Goal: Task Accomplishment & Management: Manage account settings

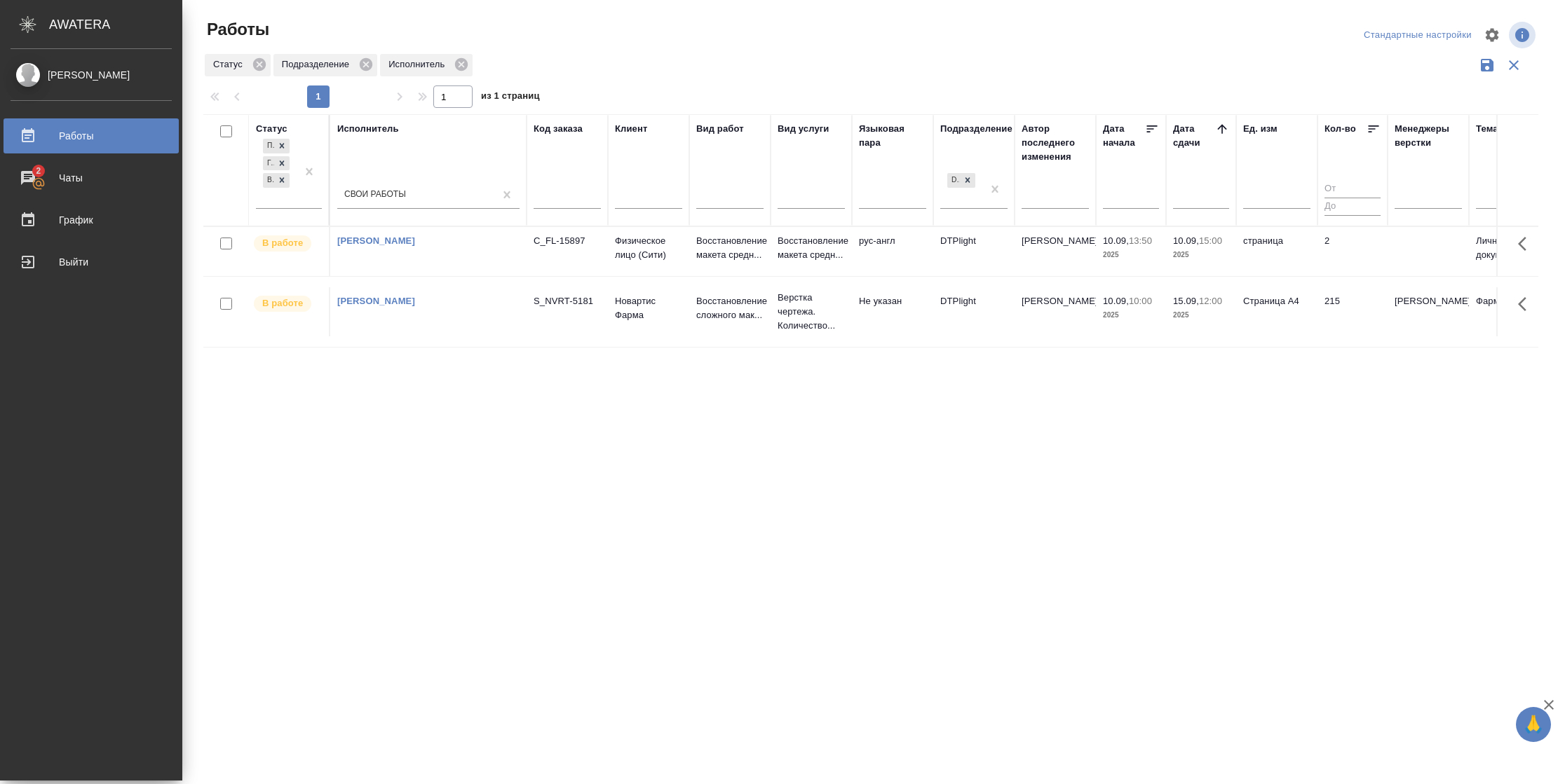
click at [1269, 252] on td "страница" at bounding box center [1277, 252] width 81 height 49
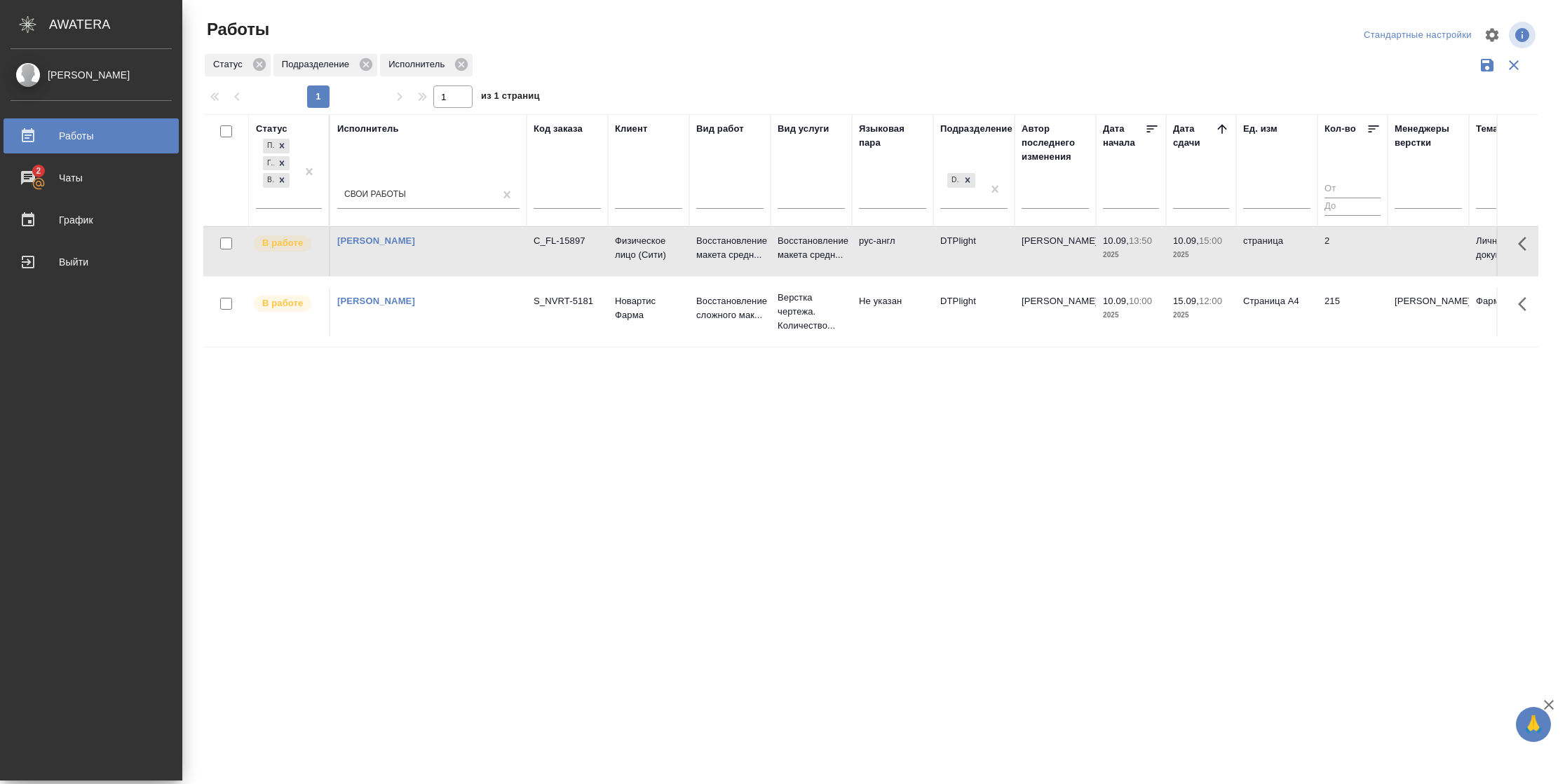
click at [1269, 252] on td "страница" at bounding box center [1277, 252] width 81 height 49
click at [1097, 247] on td "10.09, 13:50 2025" at bounding box center [1131, 252] width 70 height 49
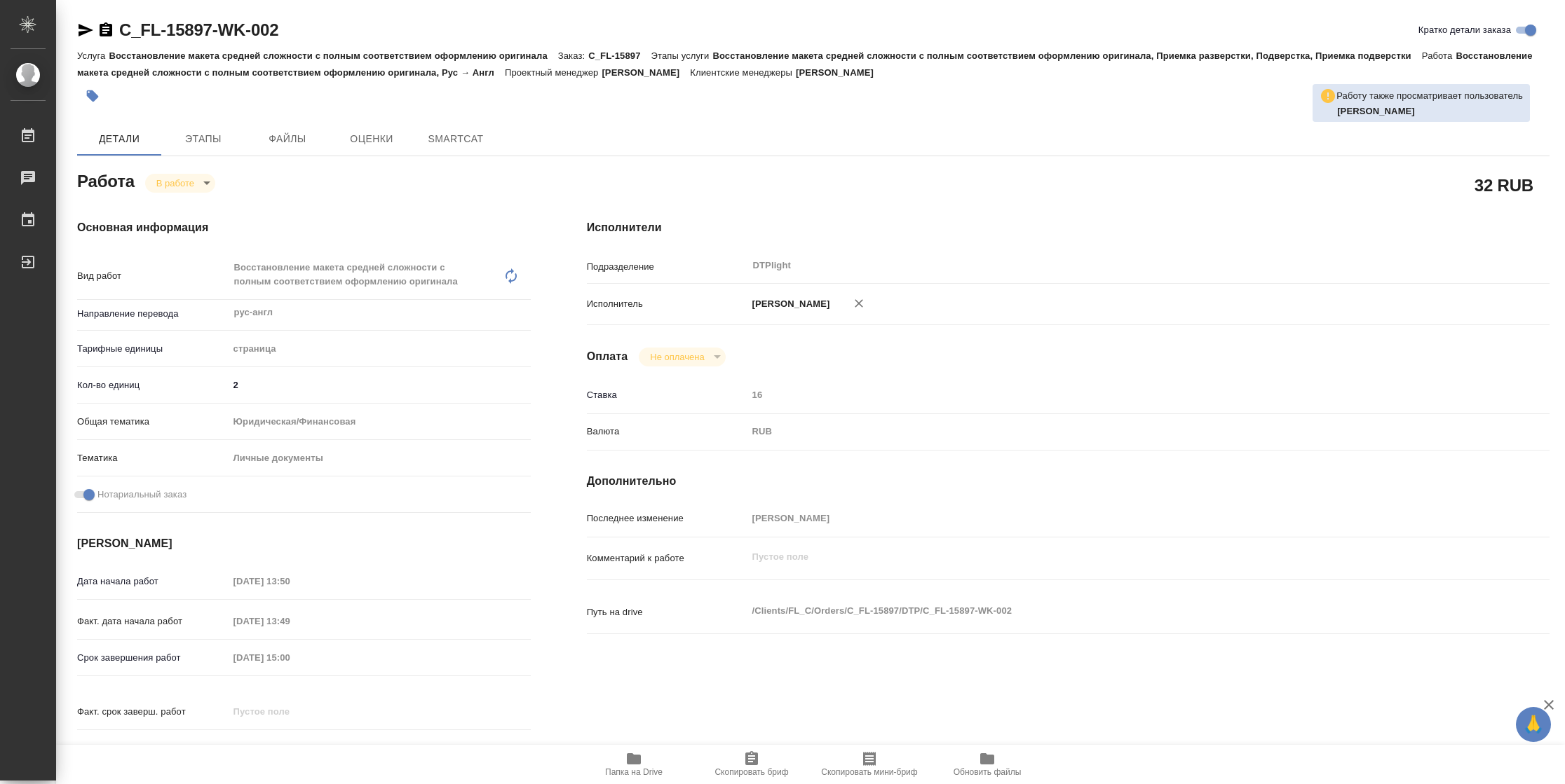
type textarea "x"
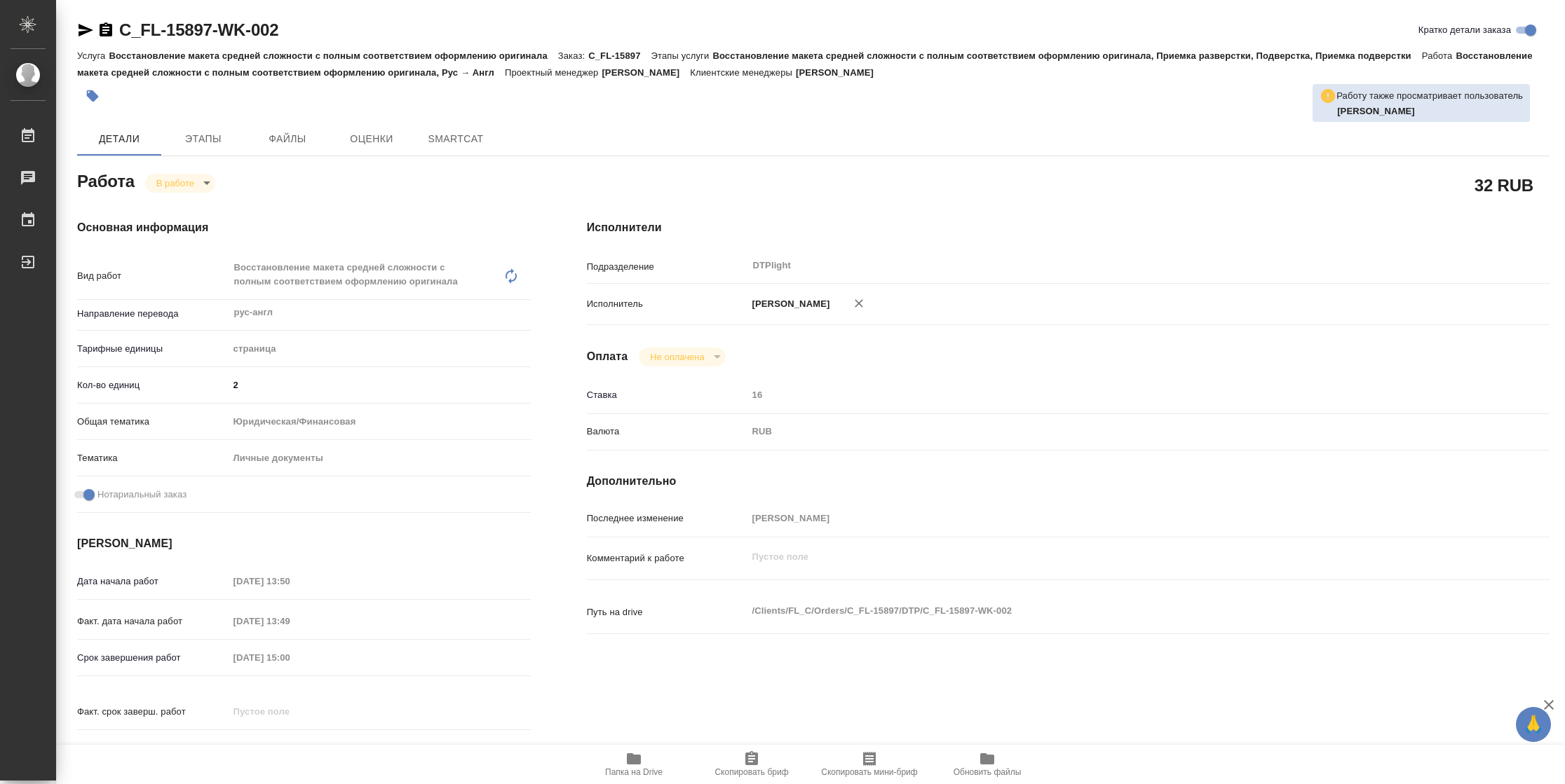
type textarea "x"
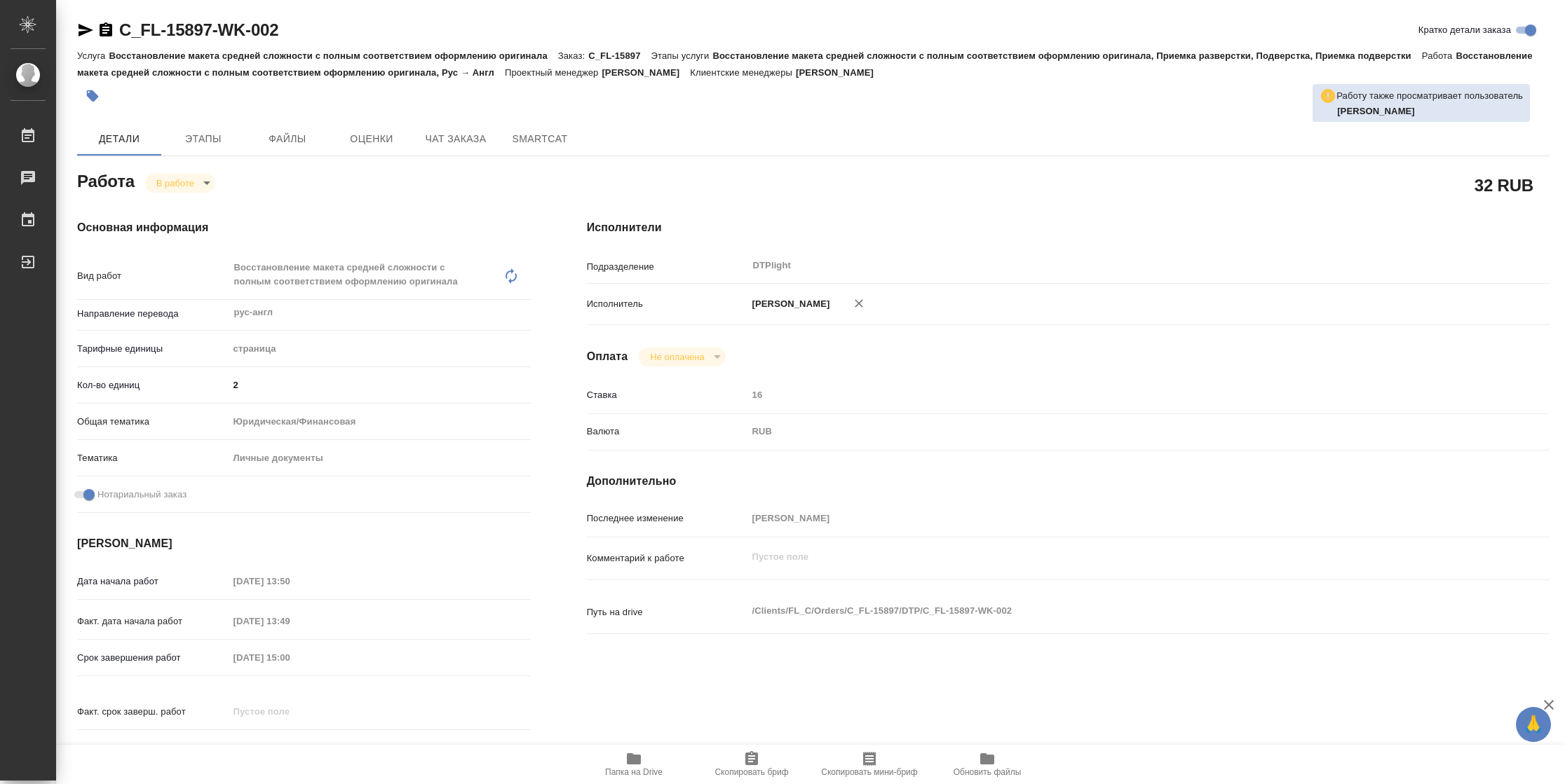
type textarea "x"
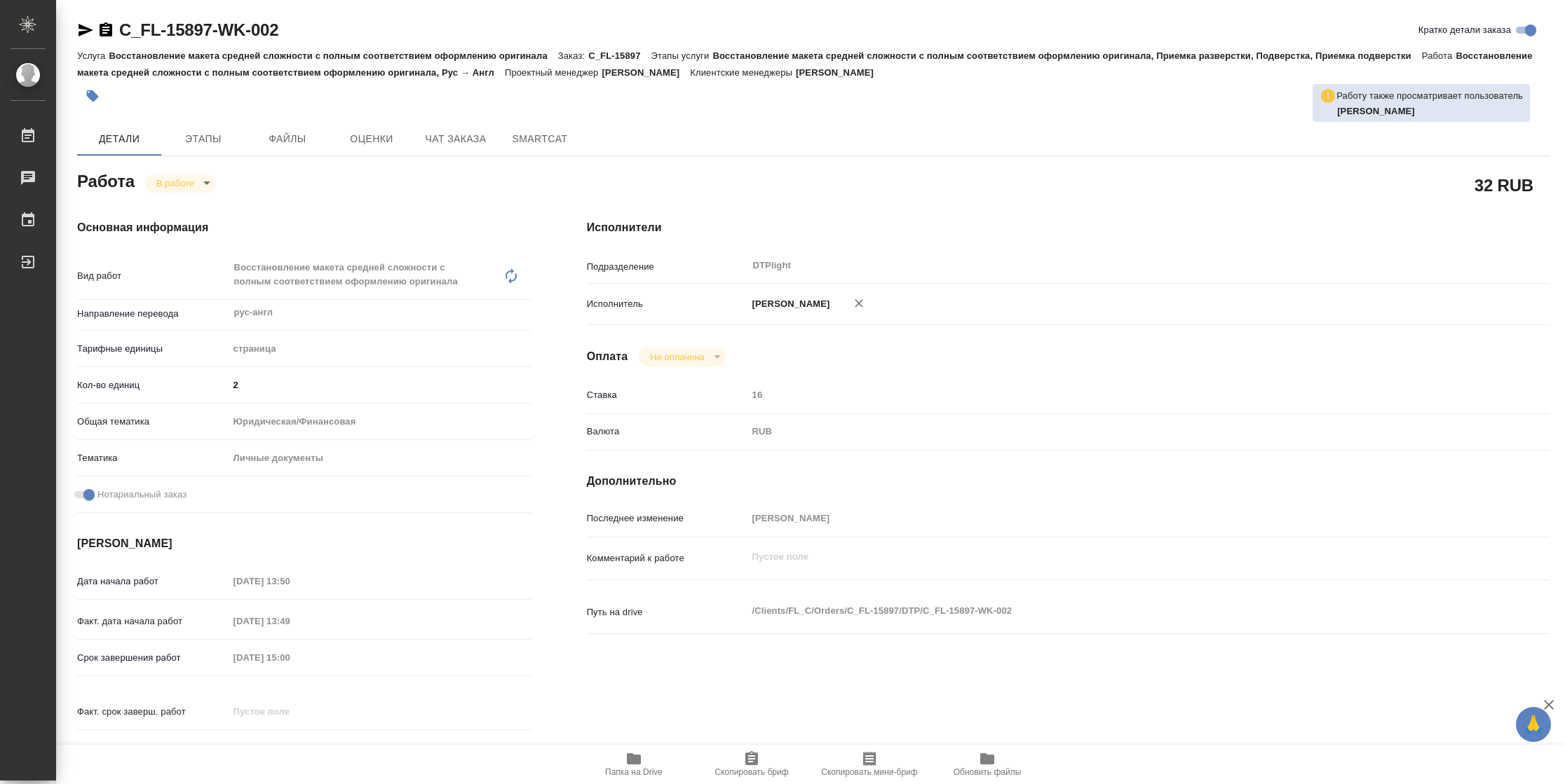
click at [640, 769] on span "Папка на Drive" at bounding box center [634, 772] width 58 height 10
type textarea "x"
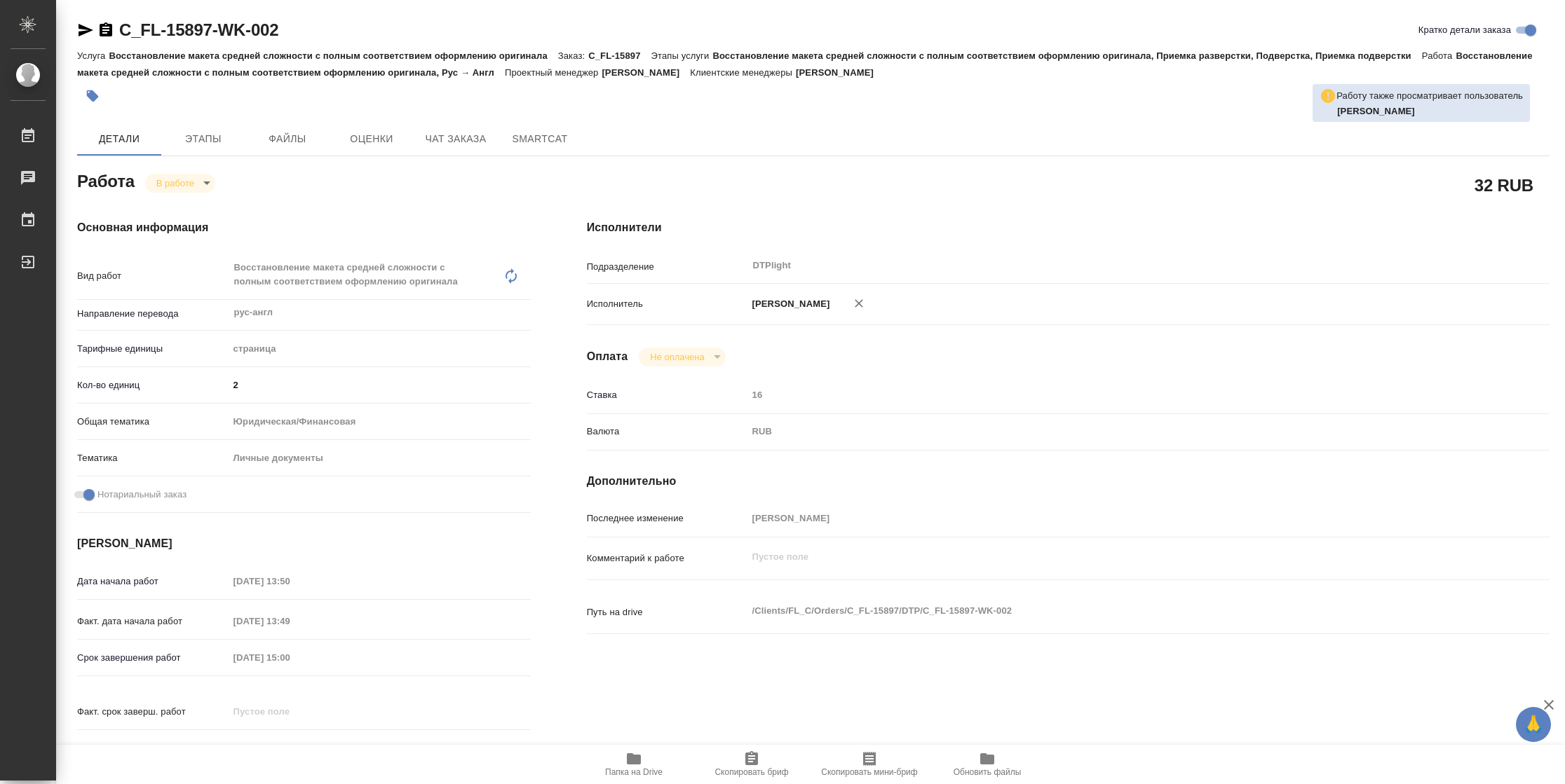
type textarea "x"
click at [636, 761] on icon "button" at bounding box center [634, 759] width 14 height 11
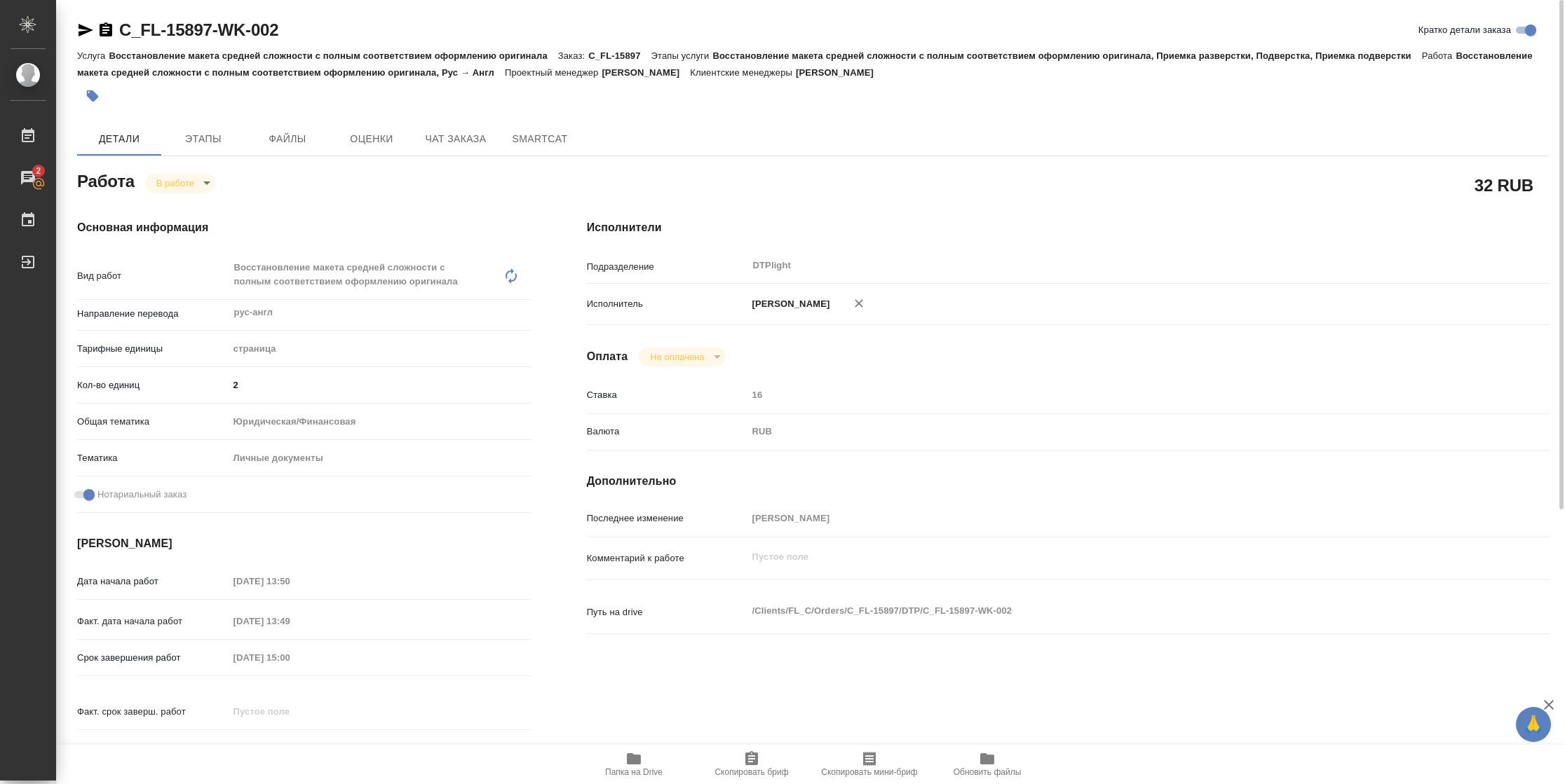
click at [178, 184] on body "🙏 .cls-1 fill:#fff; AWATERA Vasilyeva Natalia Работы 2 Чаты График Выйти C_FL-1…" at bounding box center [782, 392] width 1565 height 784
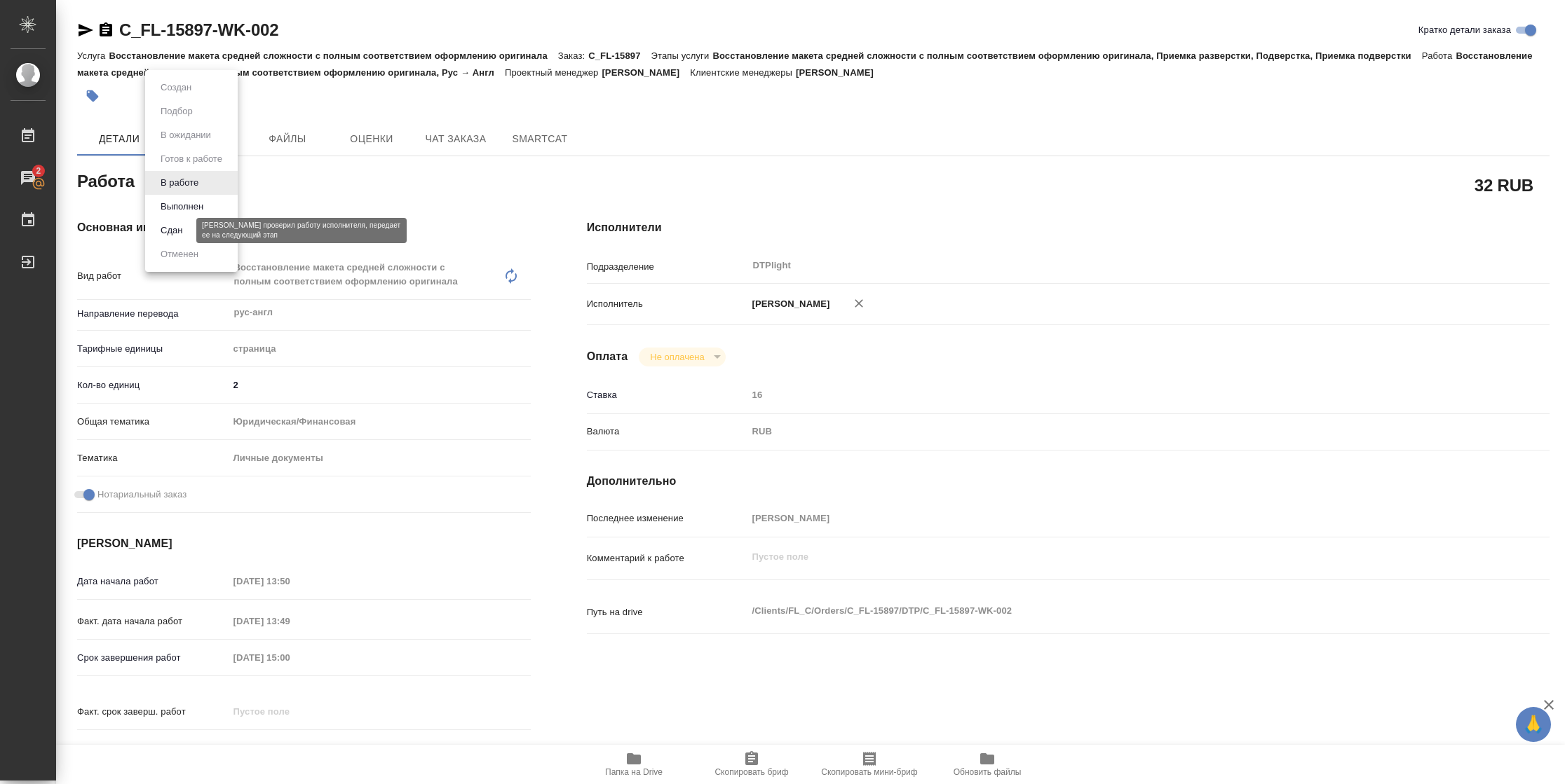
click at [184, 235] on button "Сдан" at bounding box center [171, 230] width 30 height 15
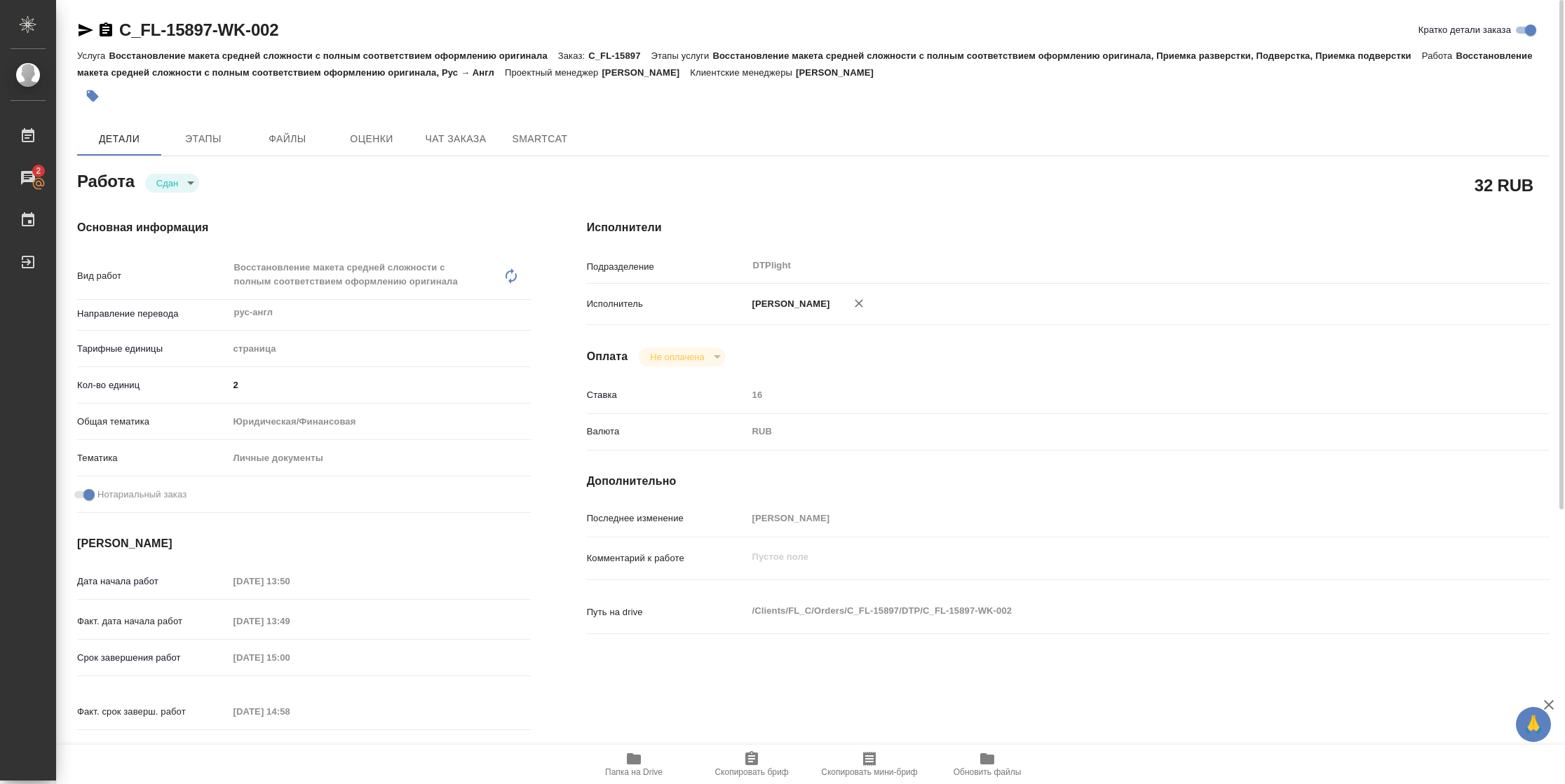
type textarea "x"
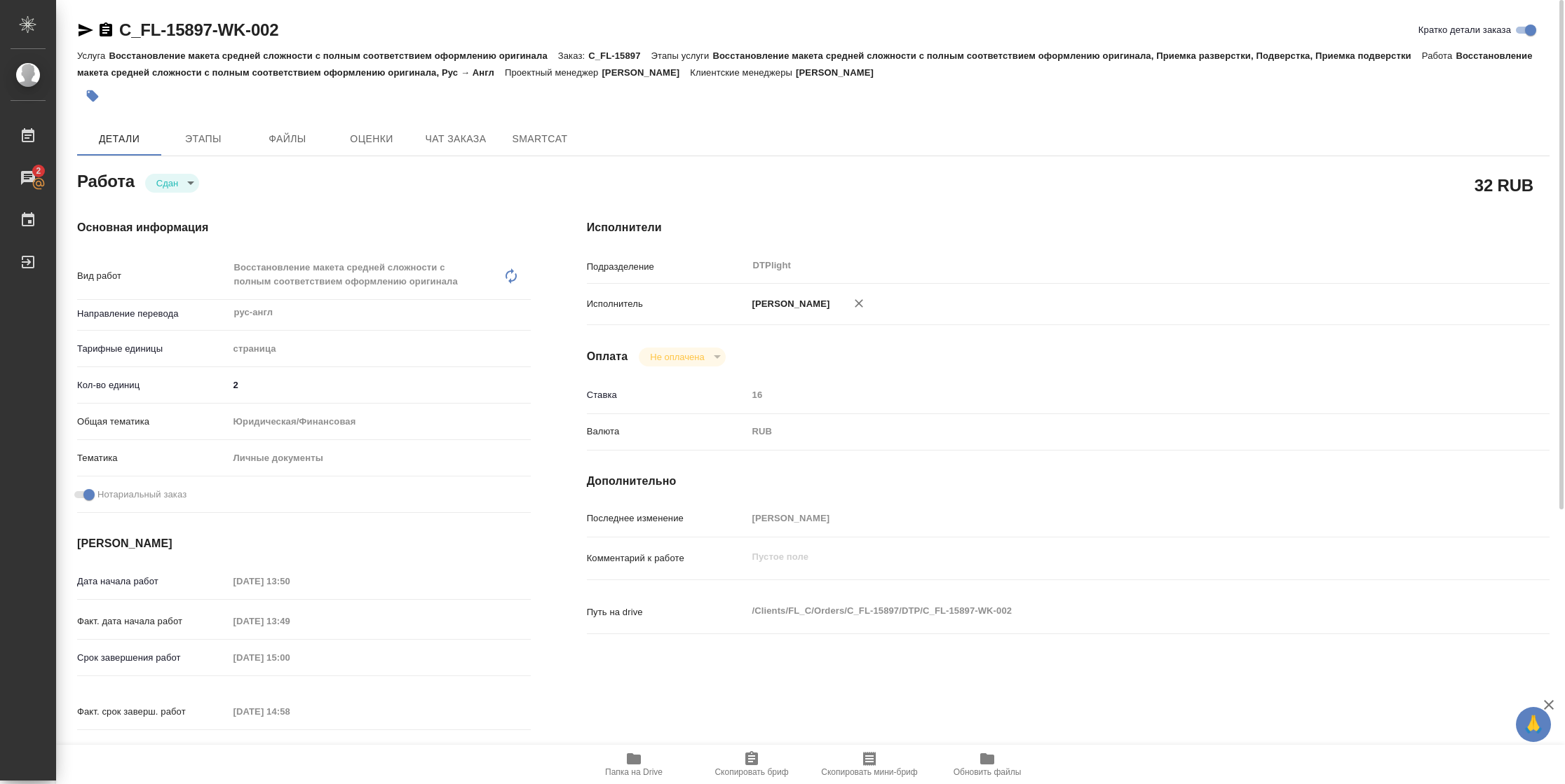
type textarea "x"
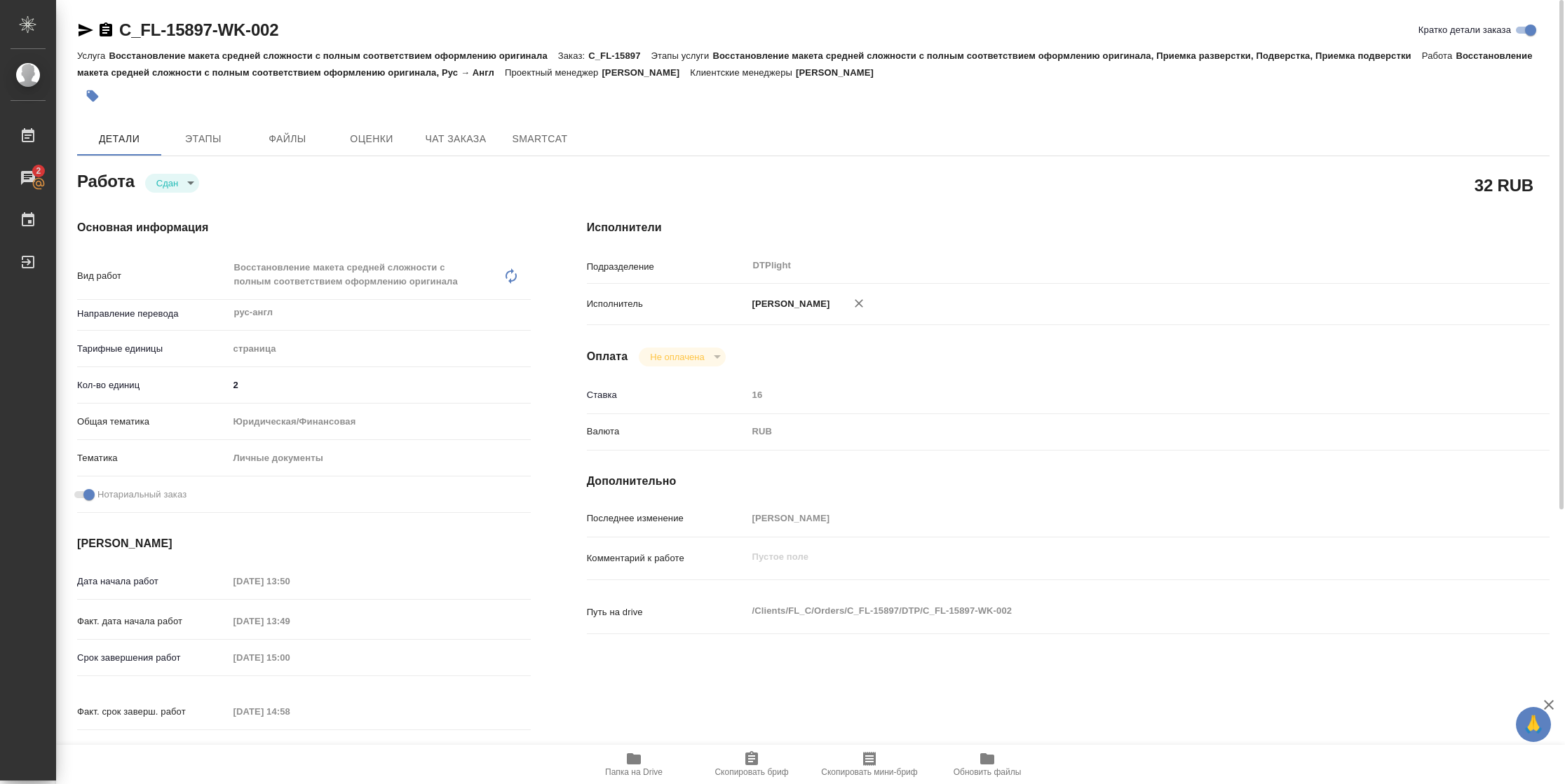
type textarea "x"
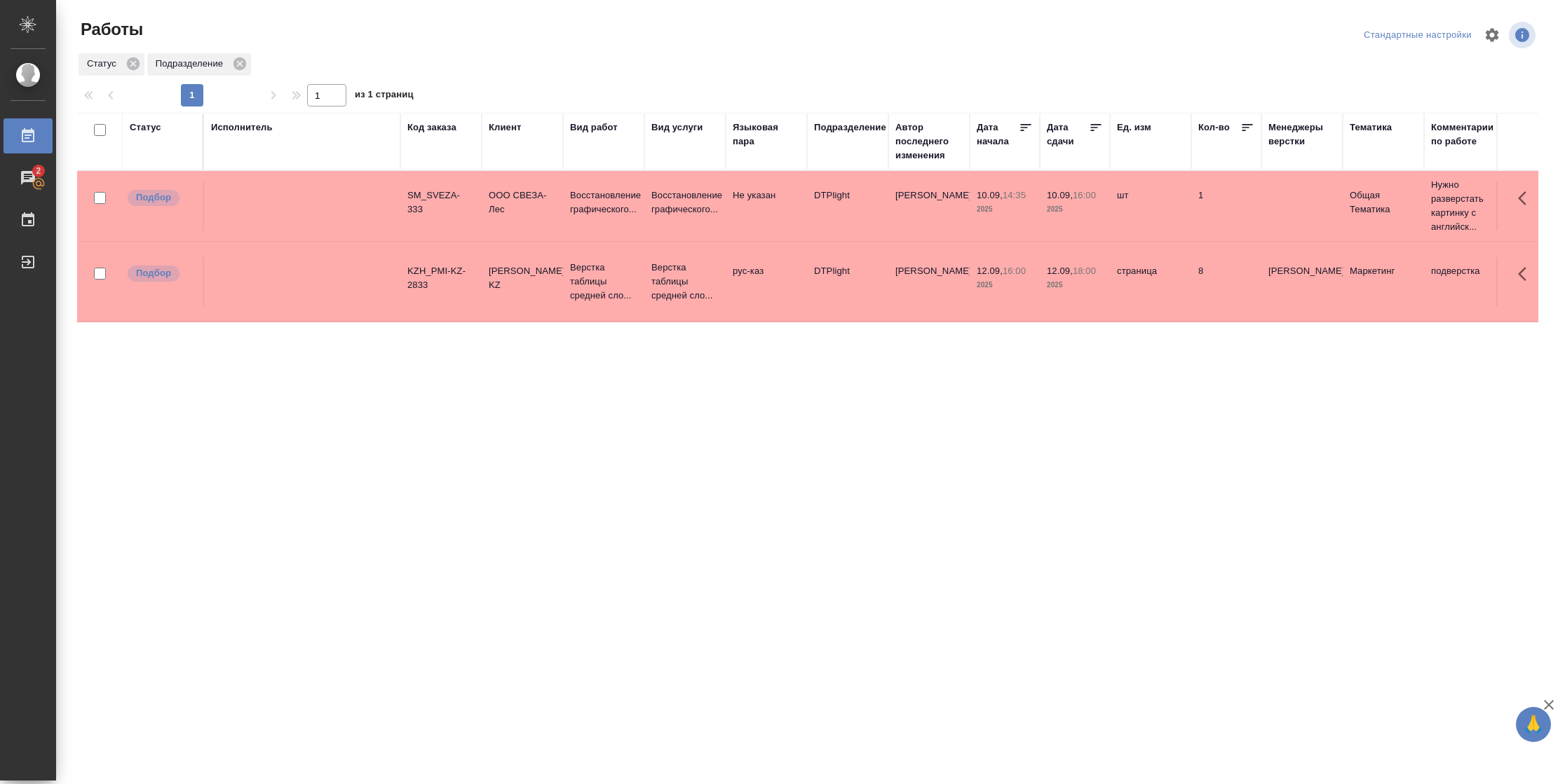
click at [1159, 304] on td "страница" at bounding box center [1151, 281] width 81 height 49
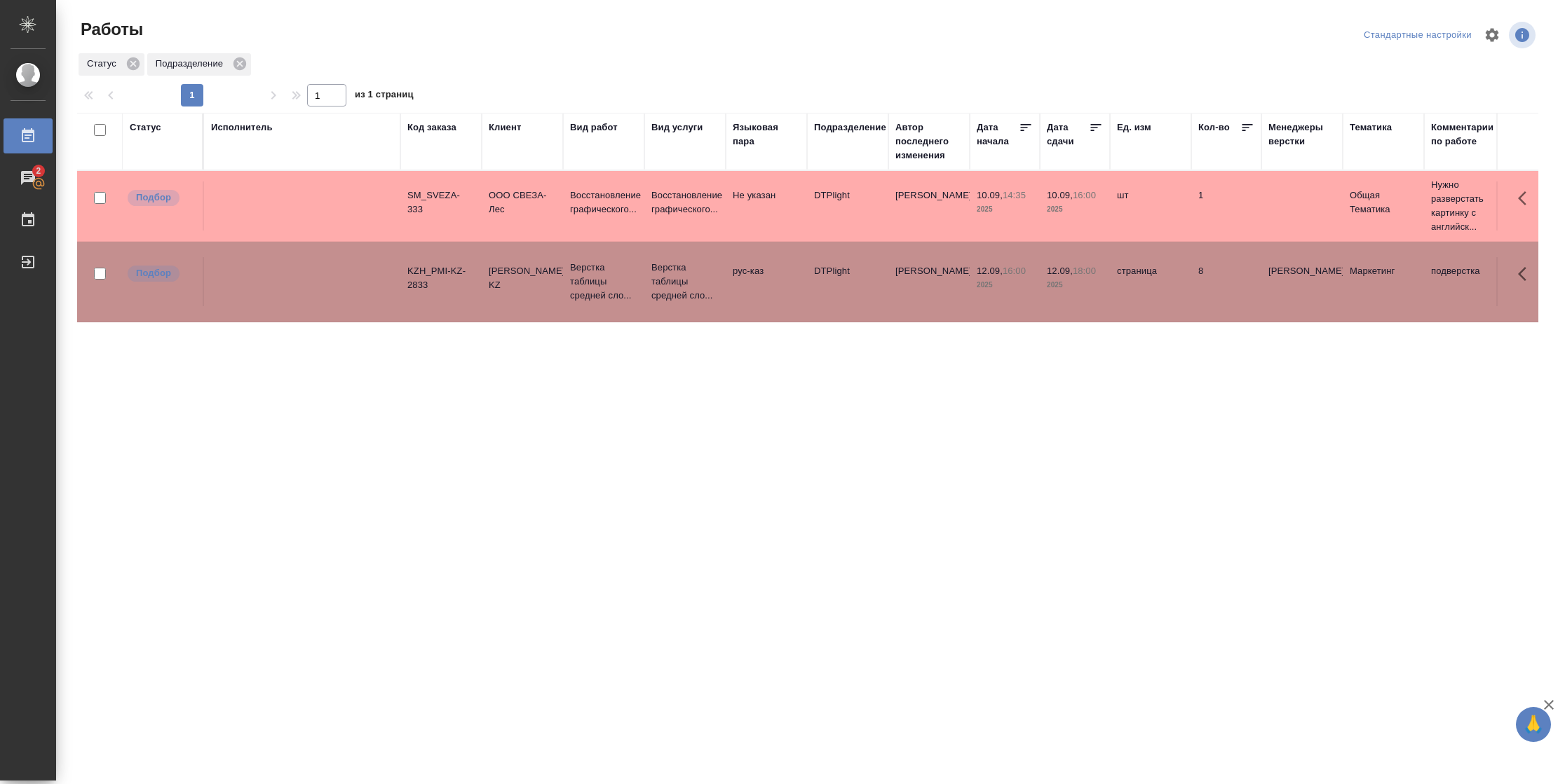
click at [1159, 304] on td "страница" at bounding box center [1151, 281] width 81 height 49
click at [1214, 201] on td "1" at bounding box center [1227, 206] width 70 height 49
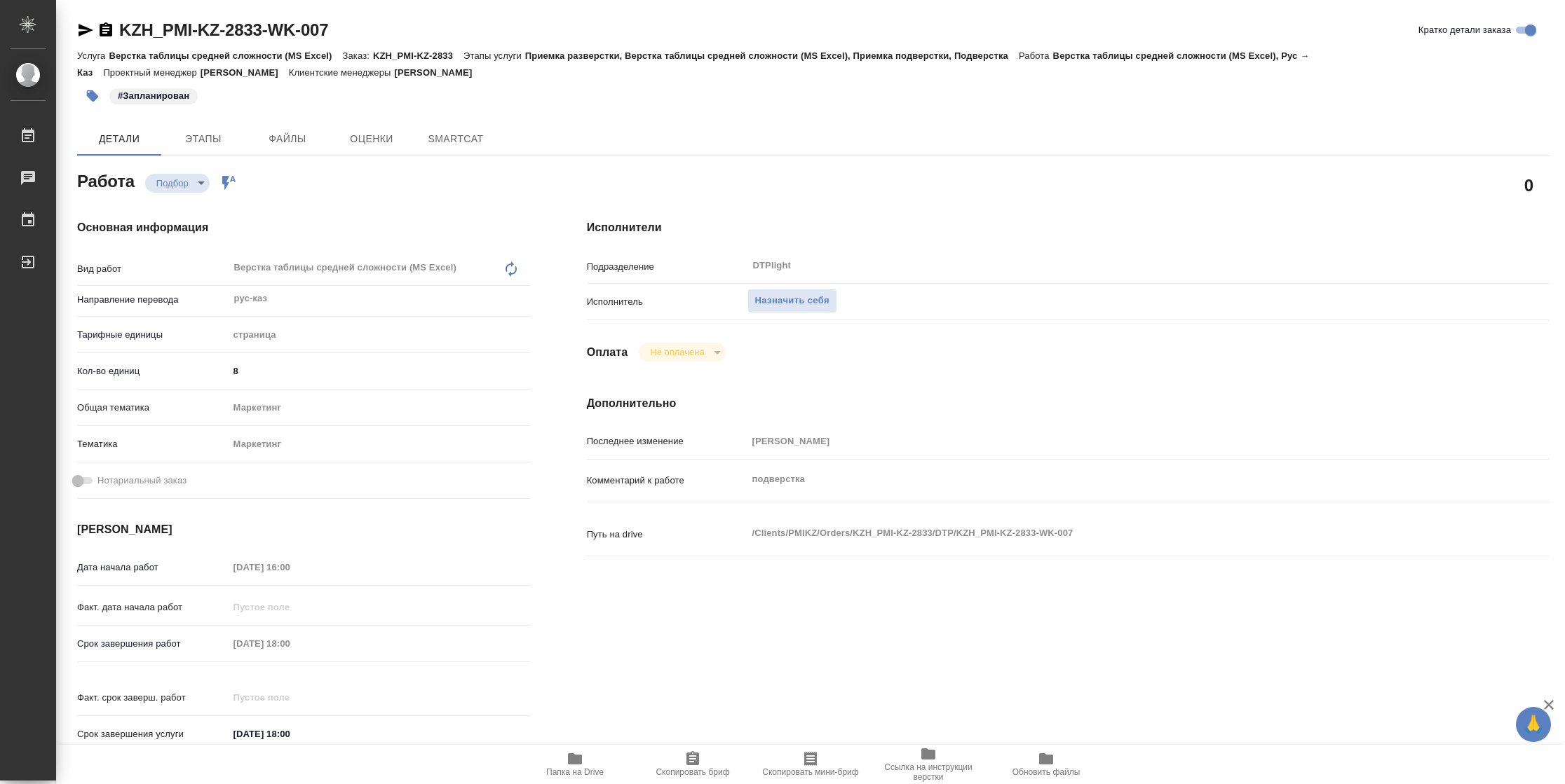
type textarea "x"
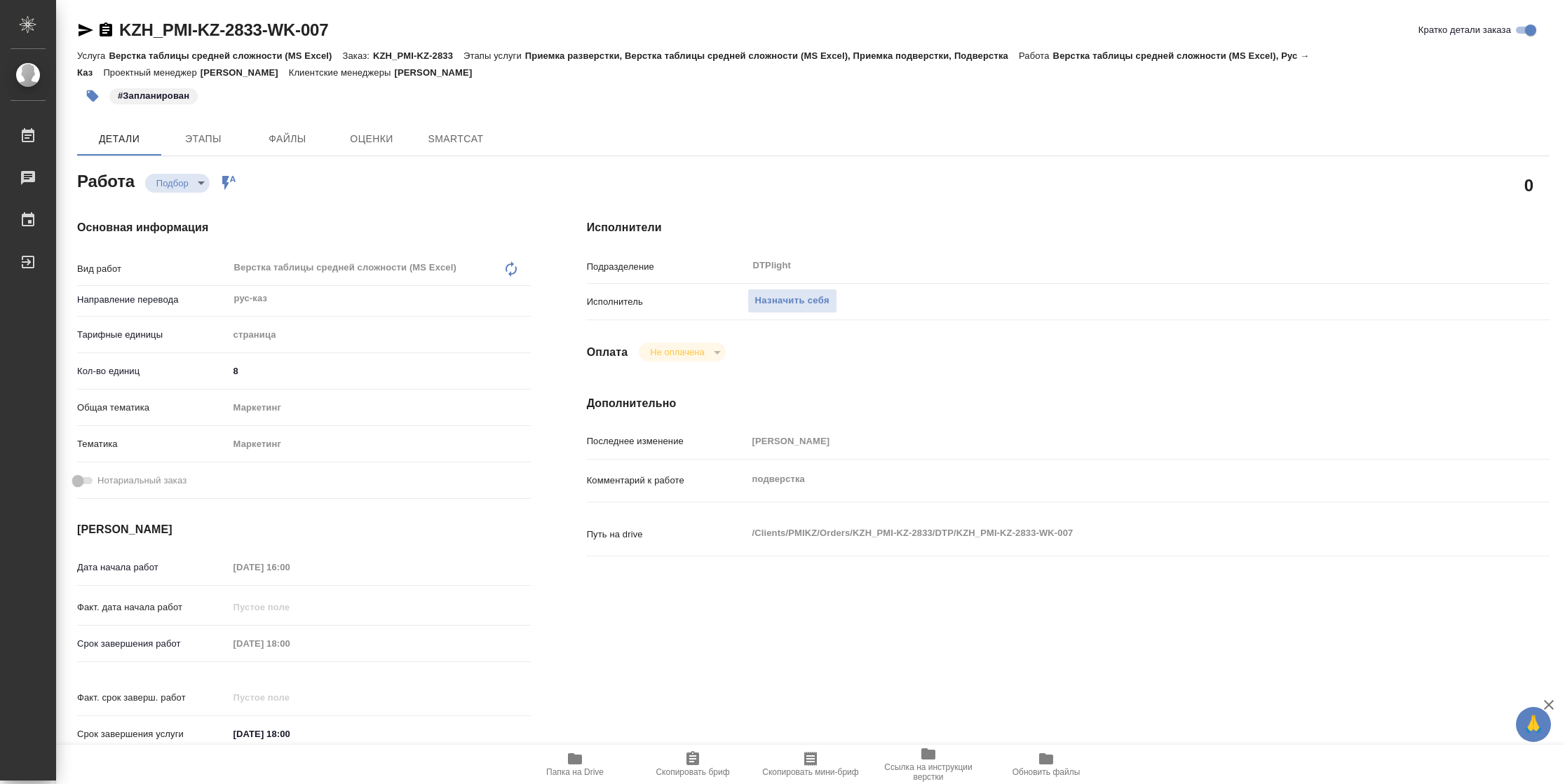
type textarea "x"
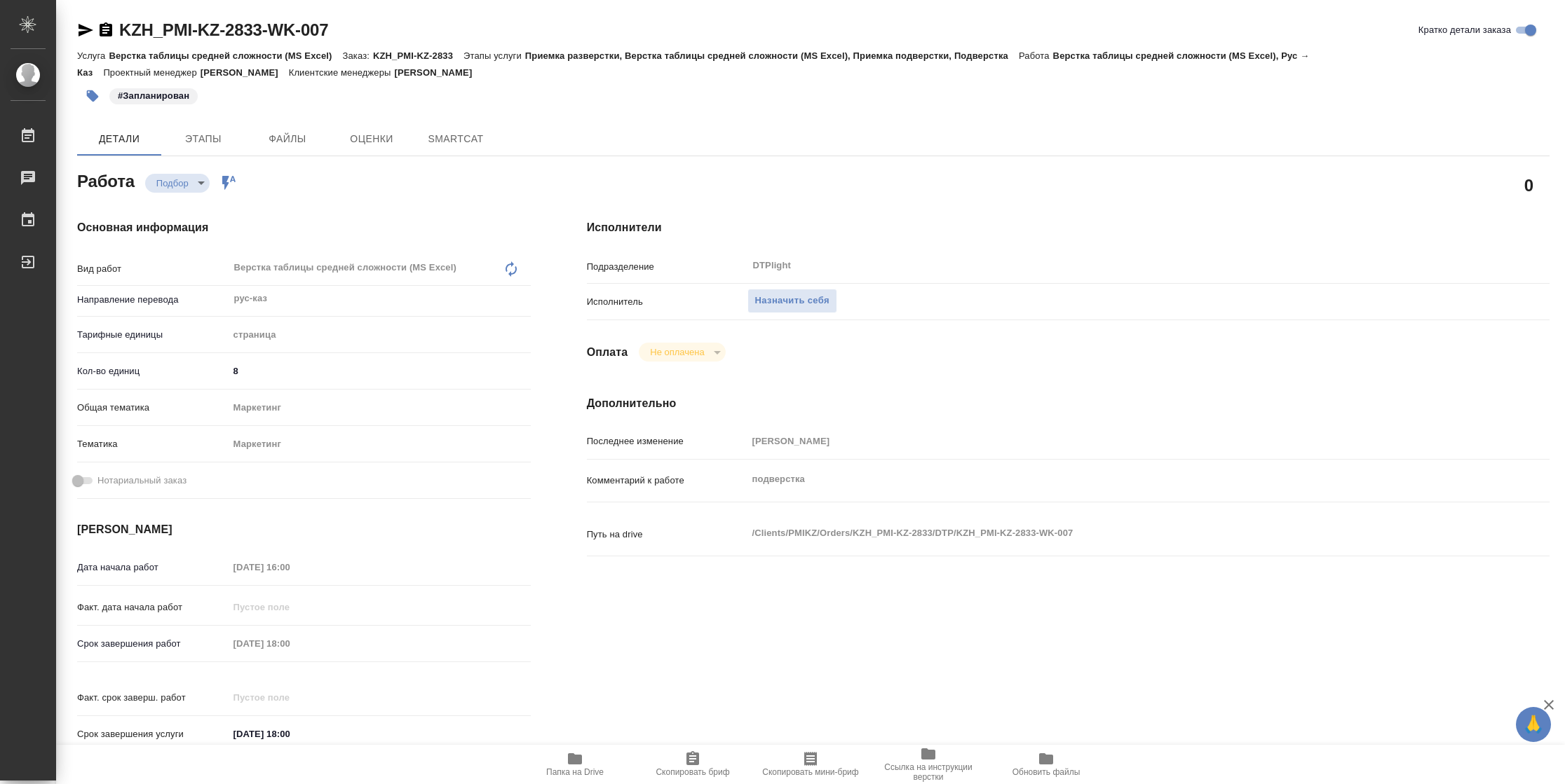
type textarea "x"
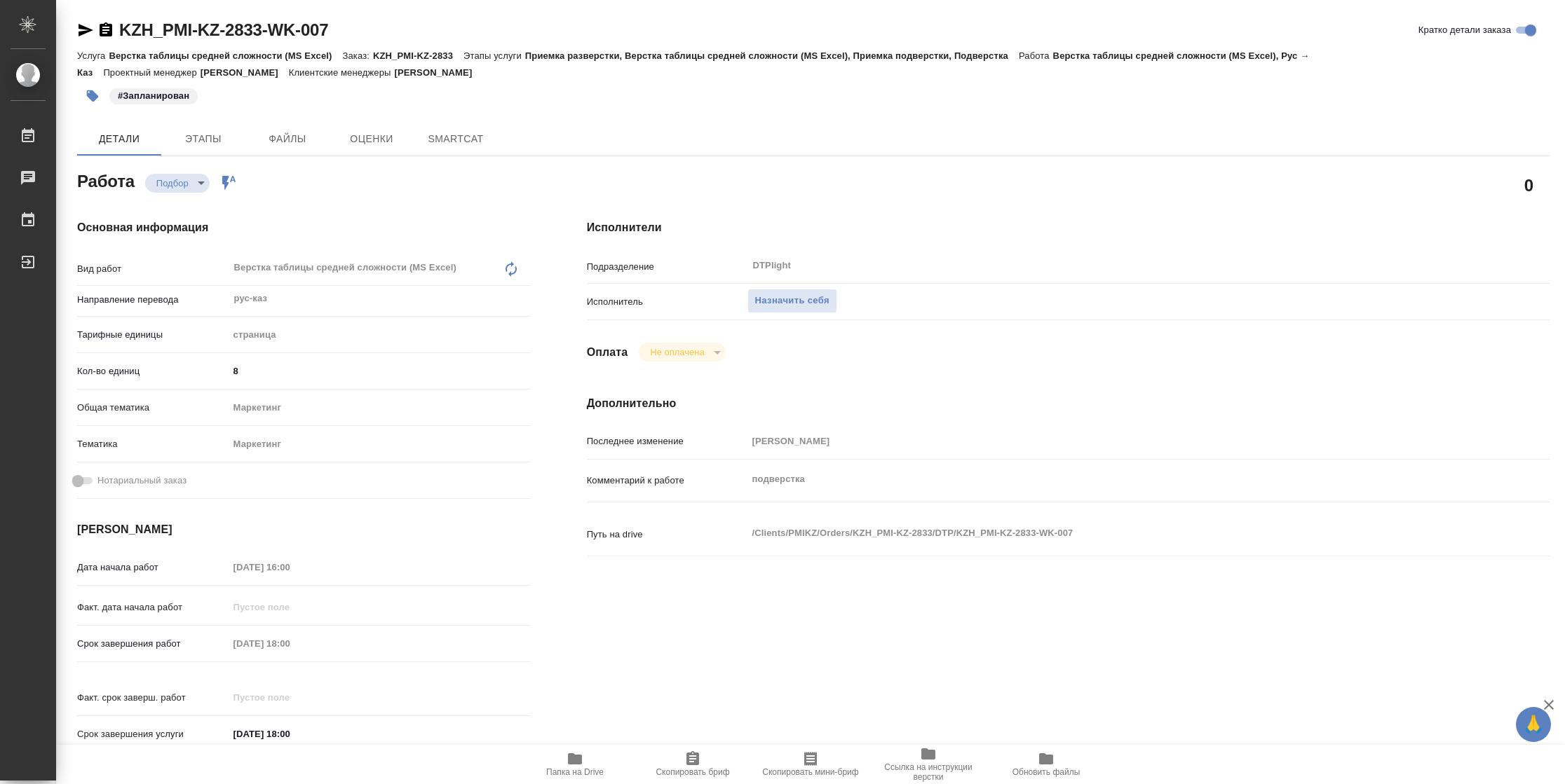
type textarea "x"
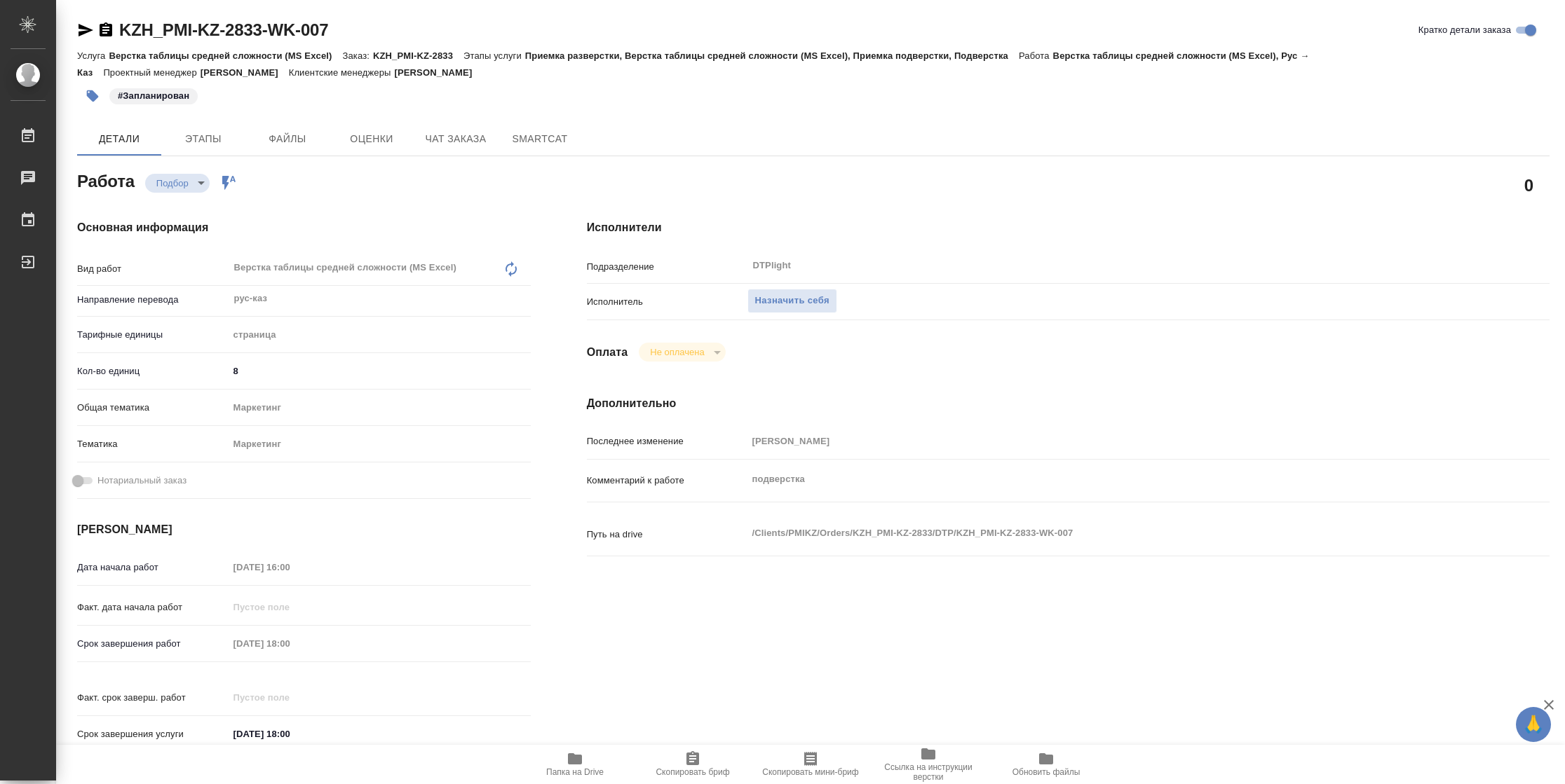
click at [570, 762] on icon "button" at bounding box center [575, 759] width 14 height 11
type textarea "x"
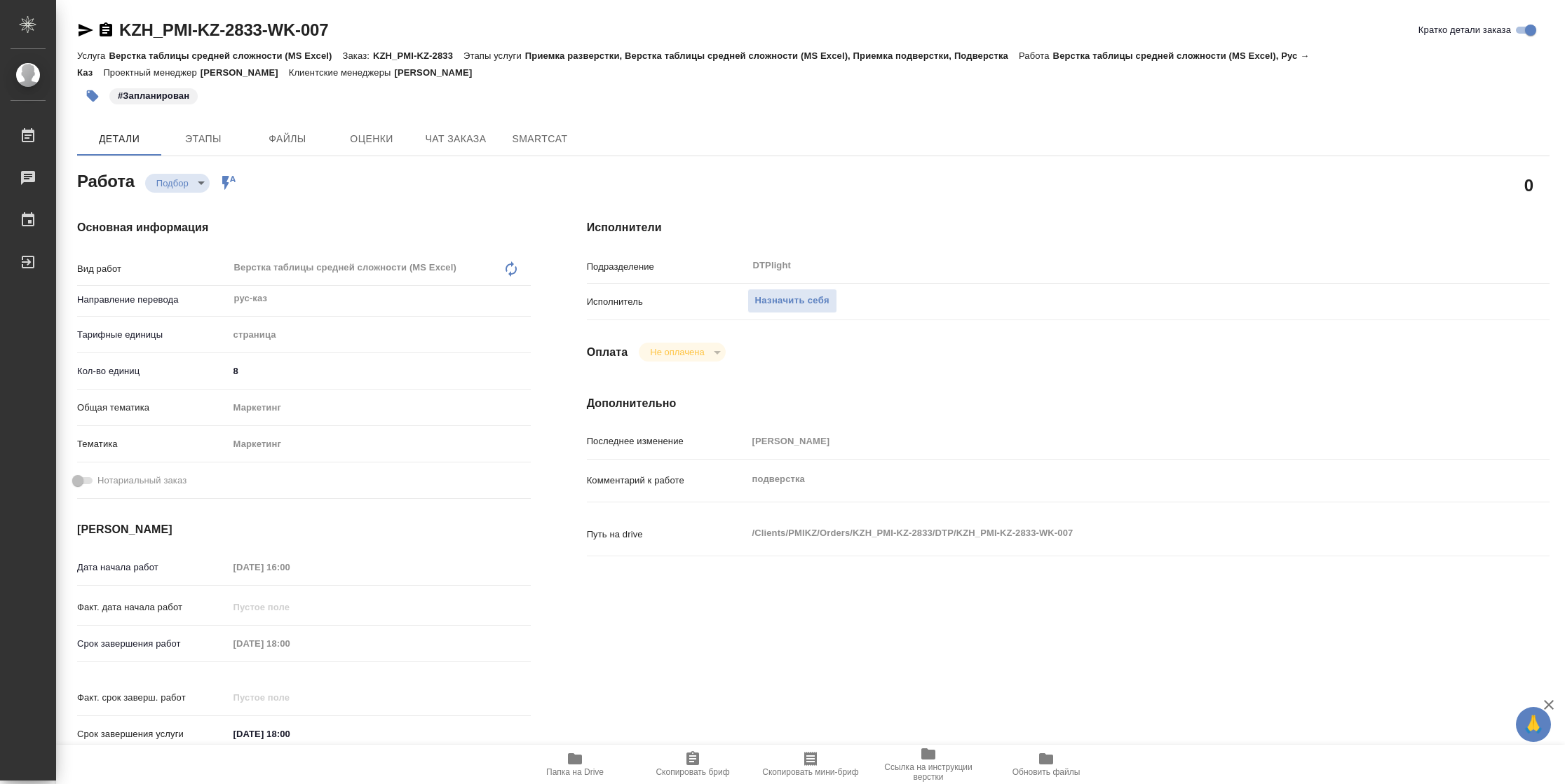
type textarea "x"
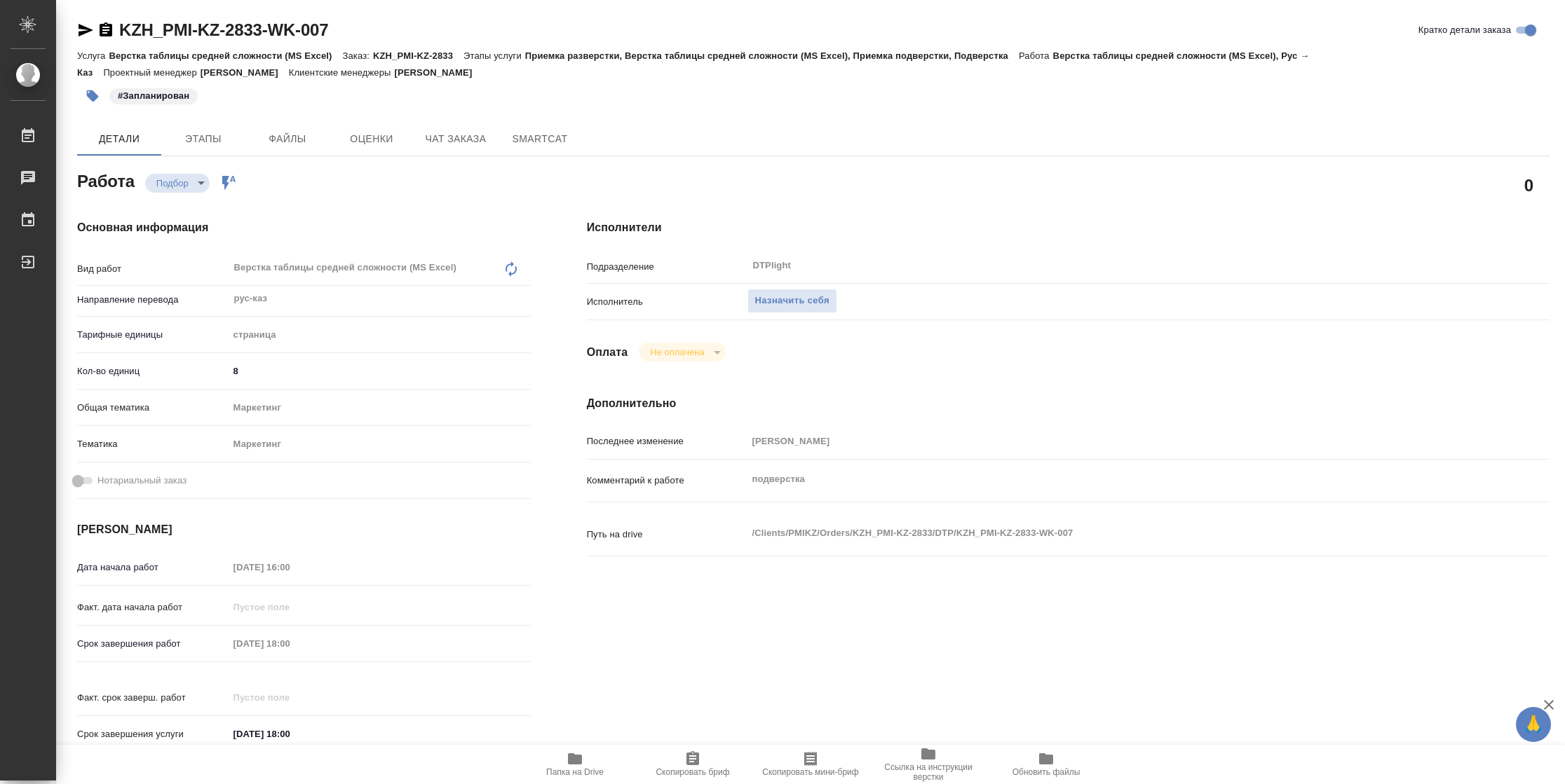
type textarea "x"
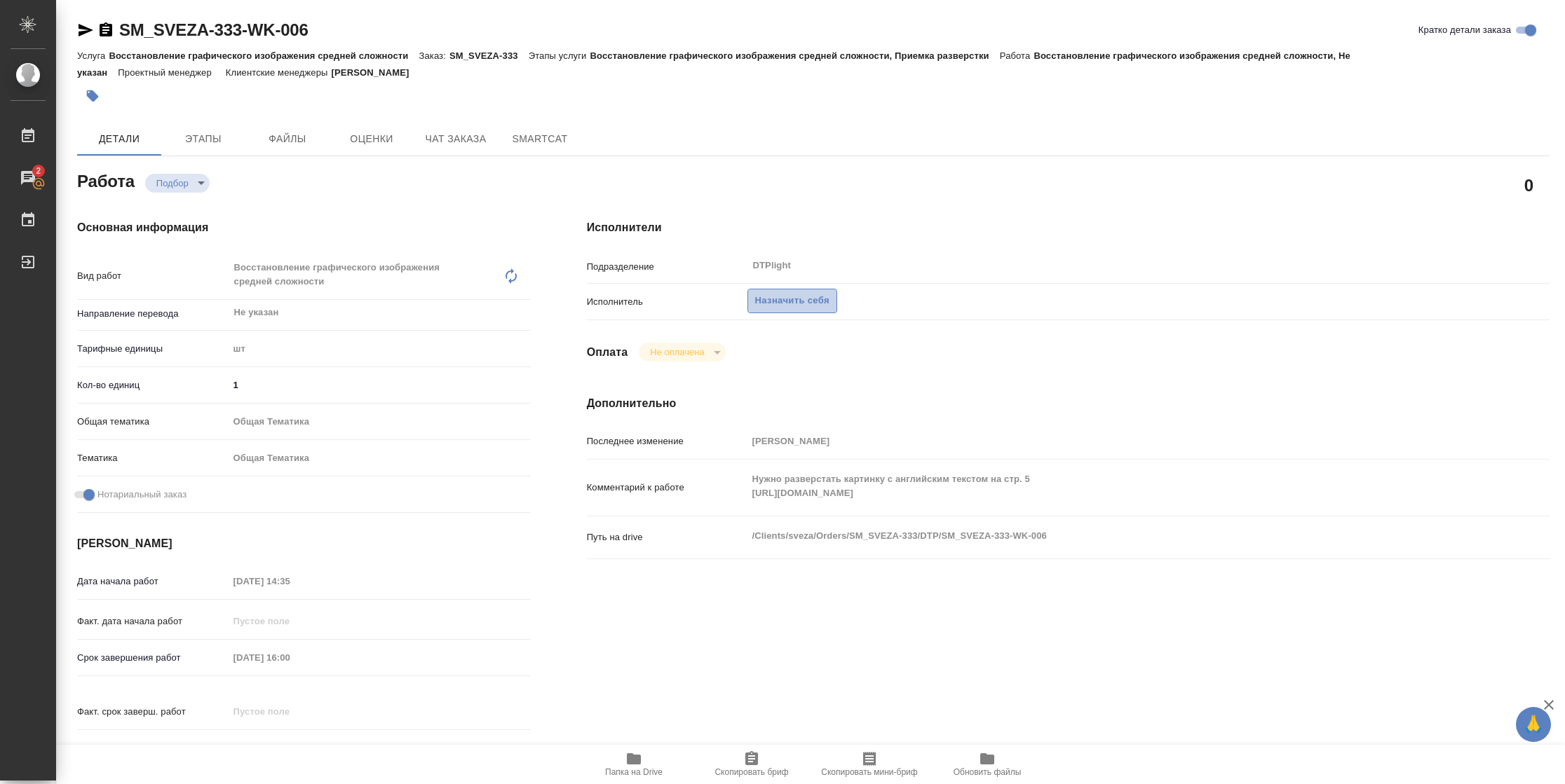
click at [809, 298] on span "Назначить себя" at bounding box center [792, 301] width 74 height 16
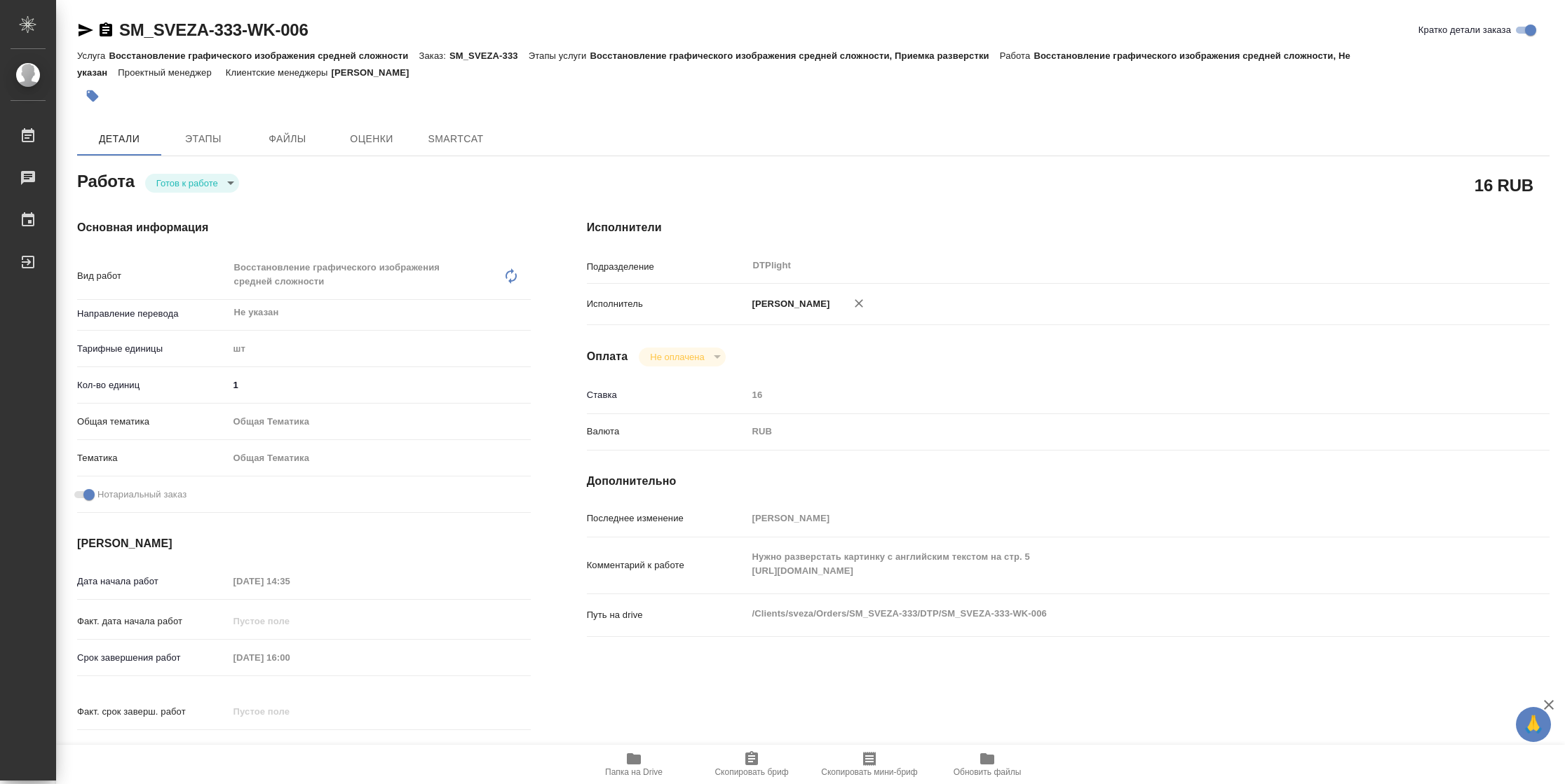
type textarea "x"
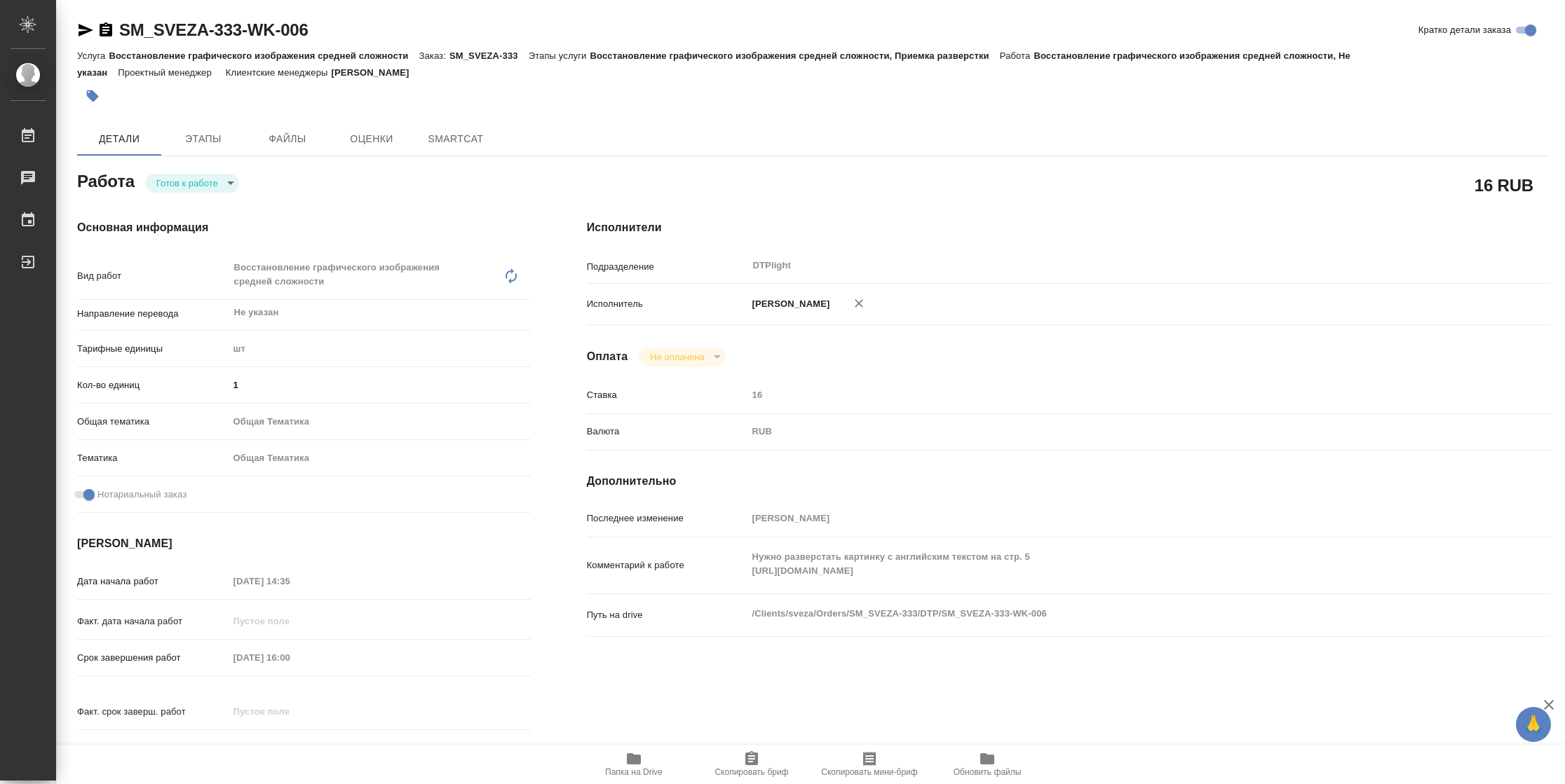
type textarea "x"
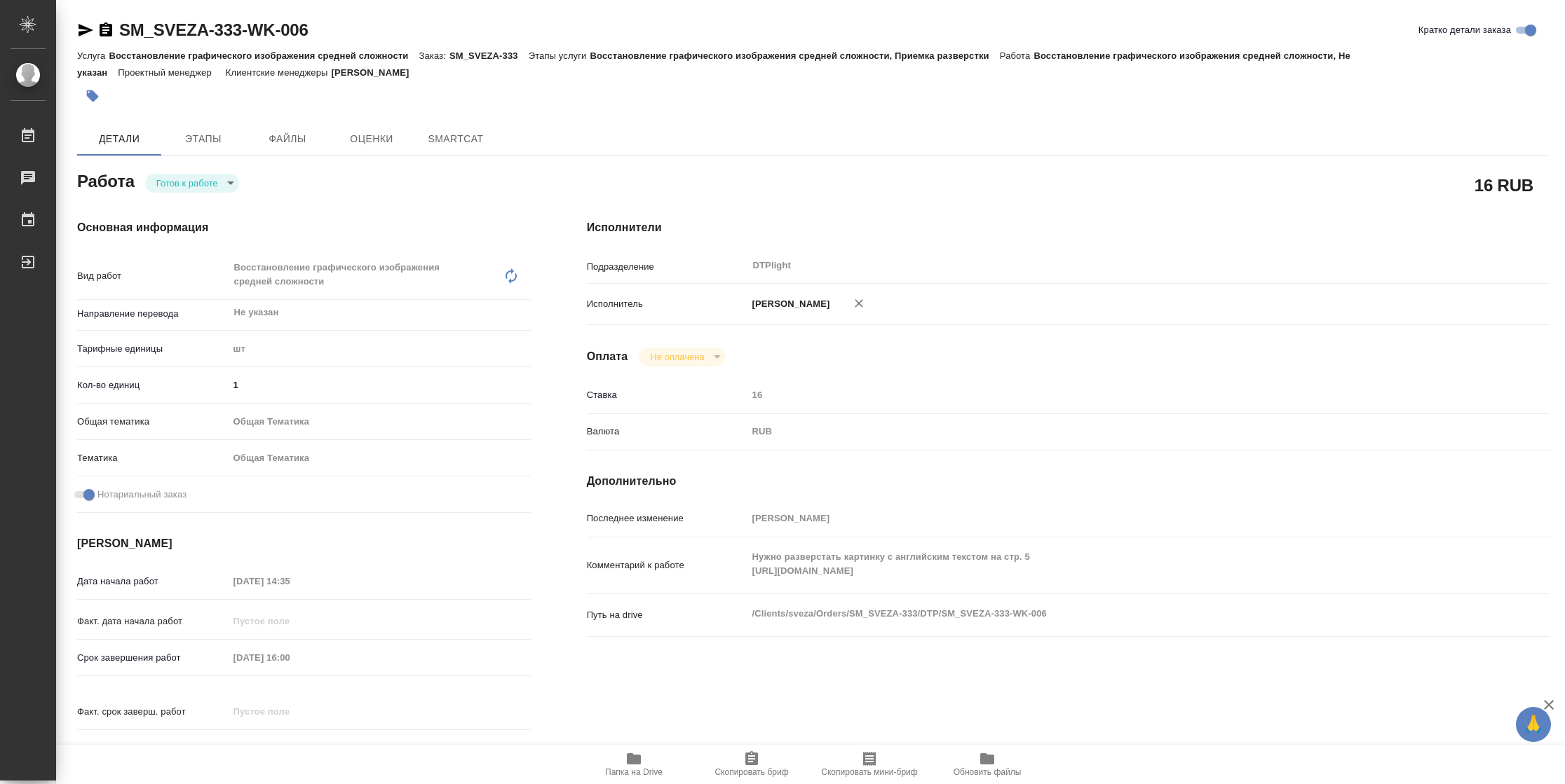
type textarea "x"
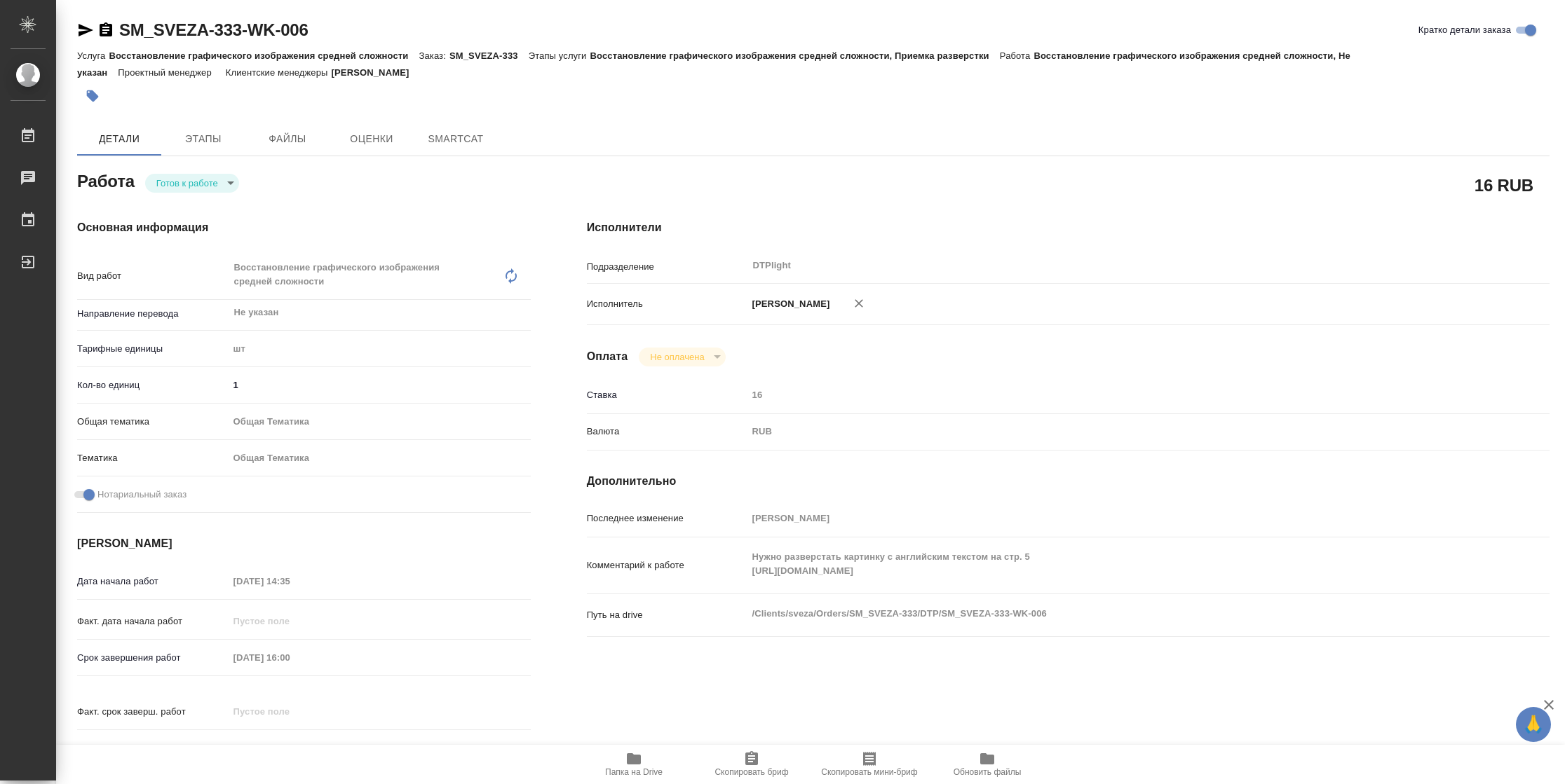
type textarea "x"
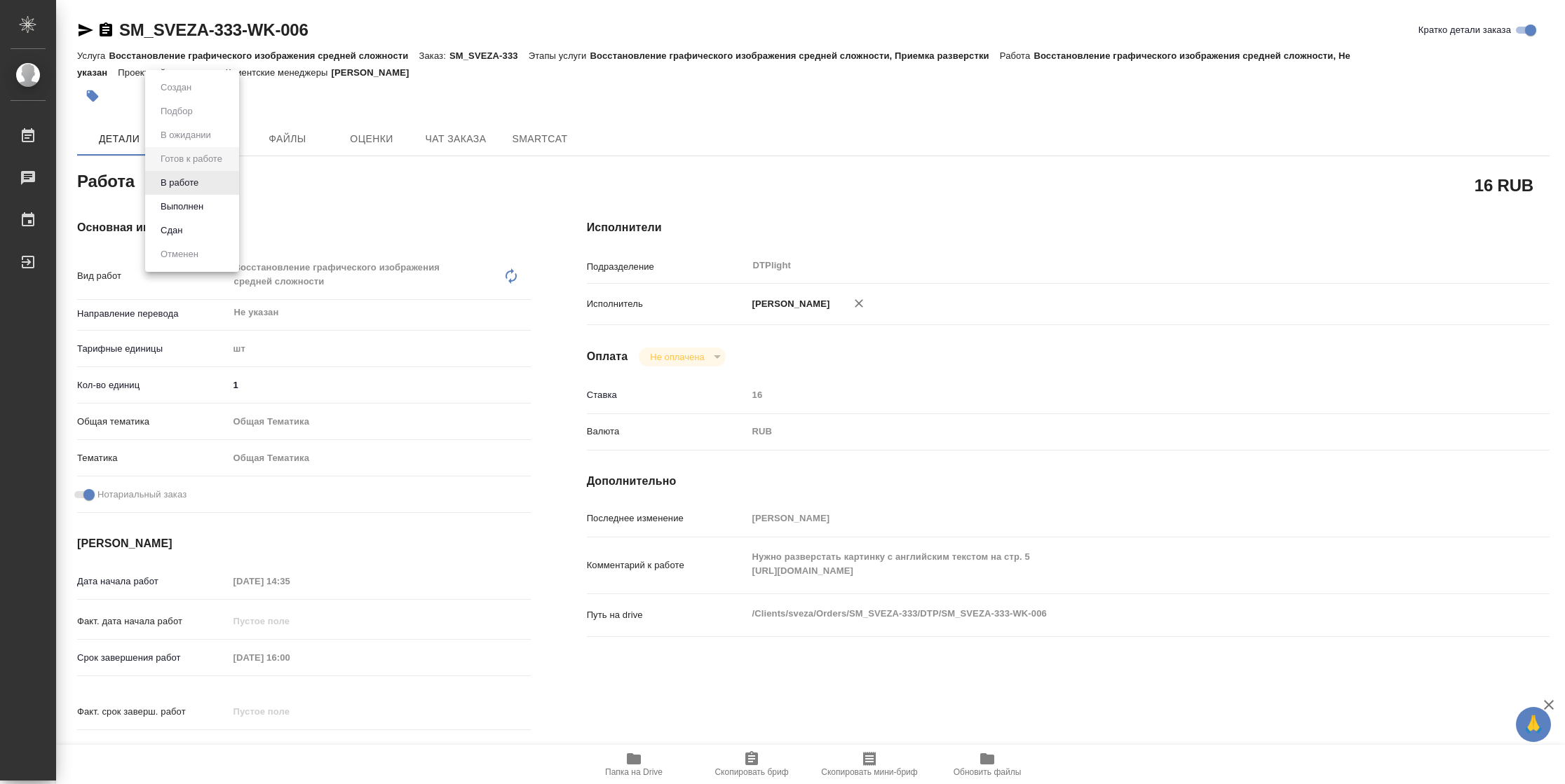
click at [207, 188] on body "🙏 .cls-1 fill:#fff; AWATERA [PERSON_NAME] Чаты График Выйти SM_SVEZA-333-WK-006…" at bounding box center [782, 392] width 1565 height 784
click at [203, 185] on li "В работе" at bounding box center [192, 183] width 94 height 23
type textarea "x"
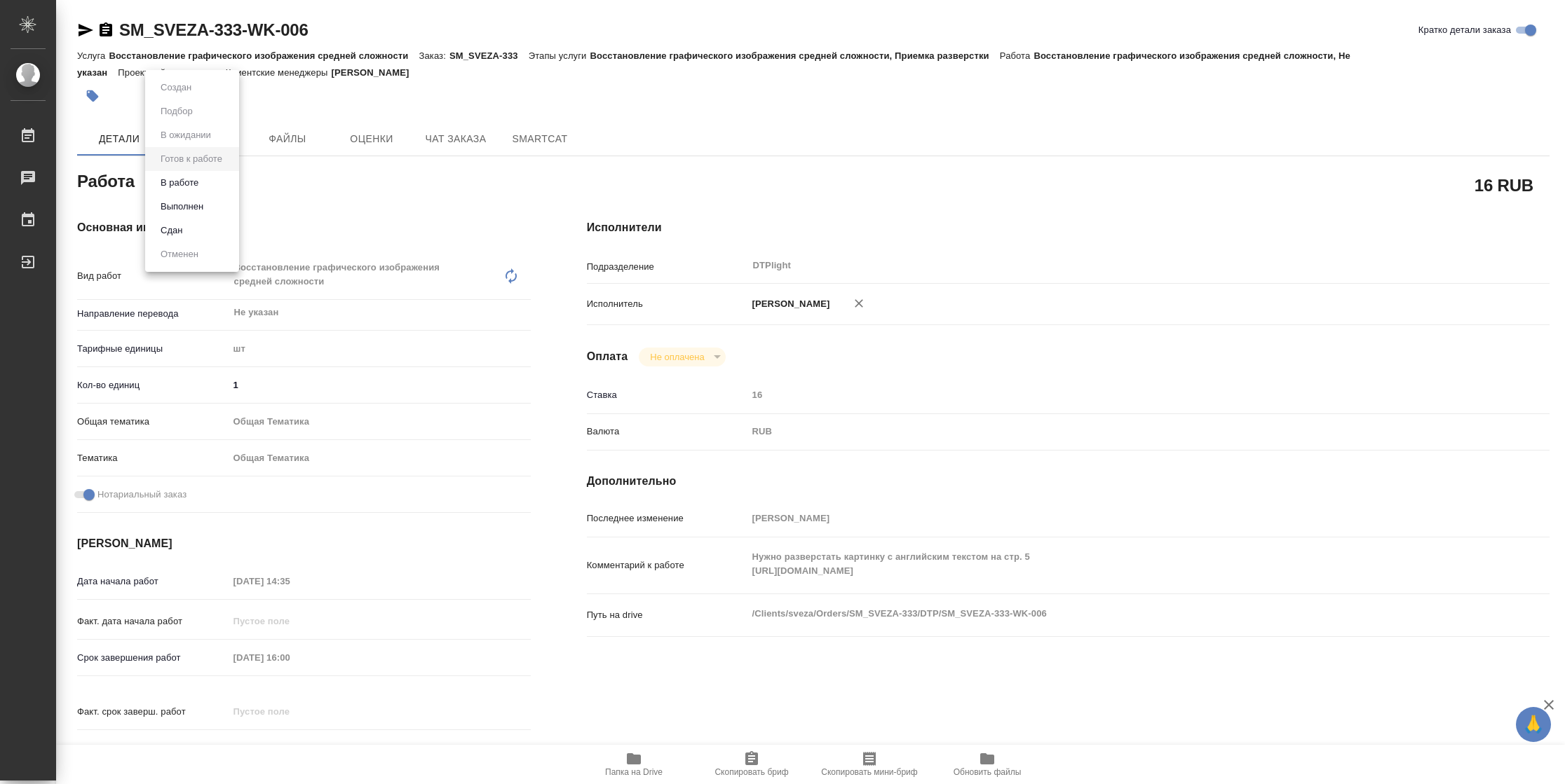
type textarea "x"
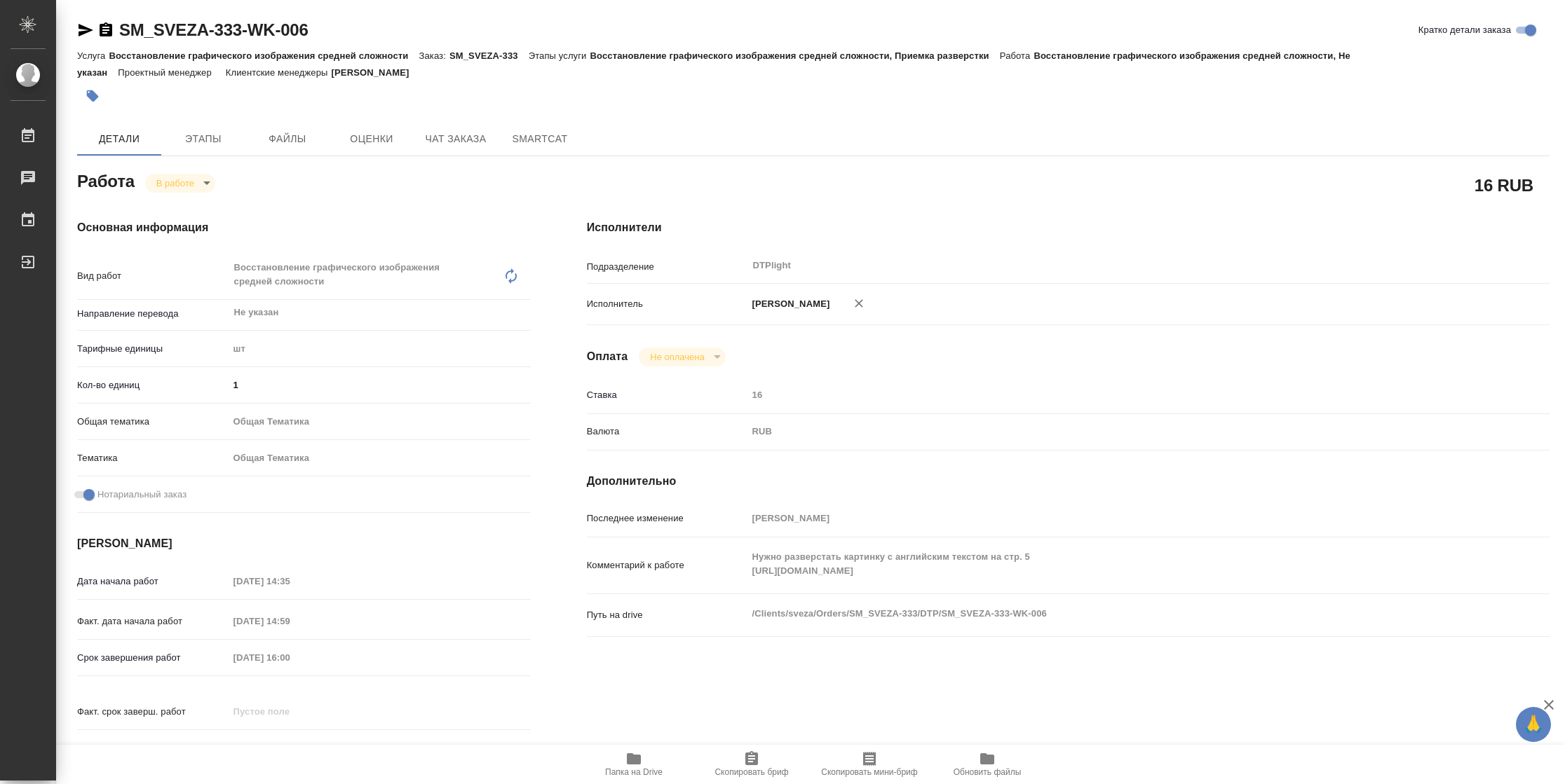
type textarea "x"
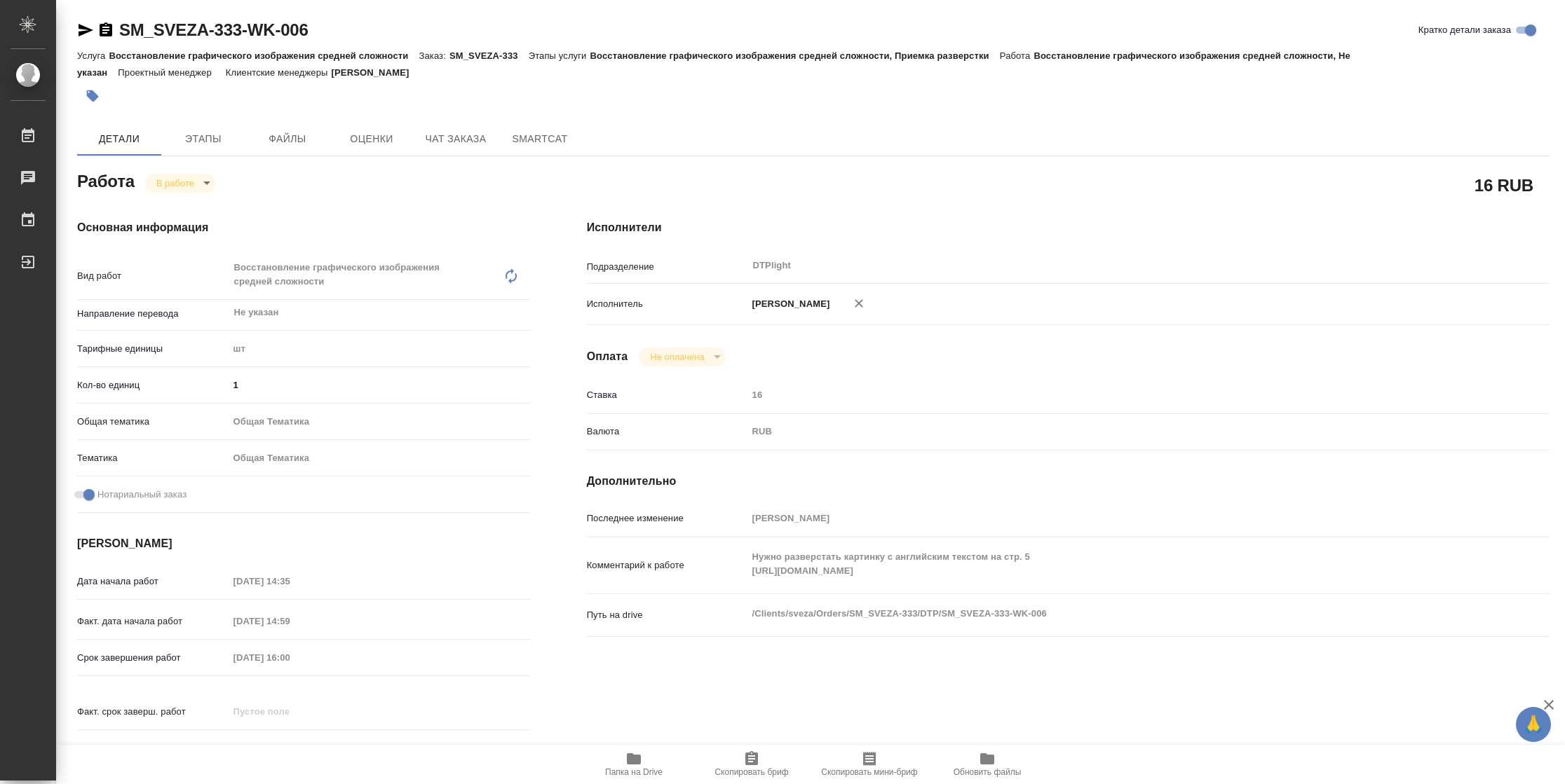
type textarea "x"
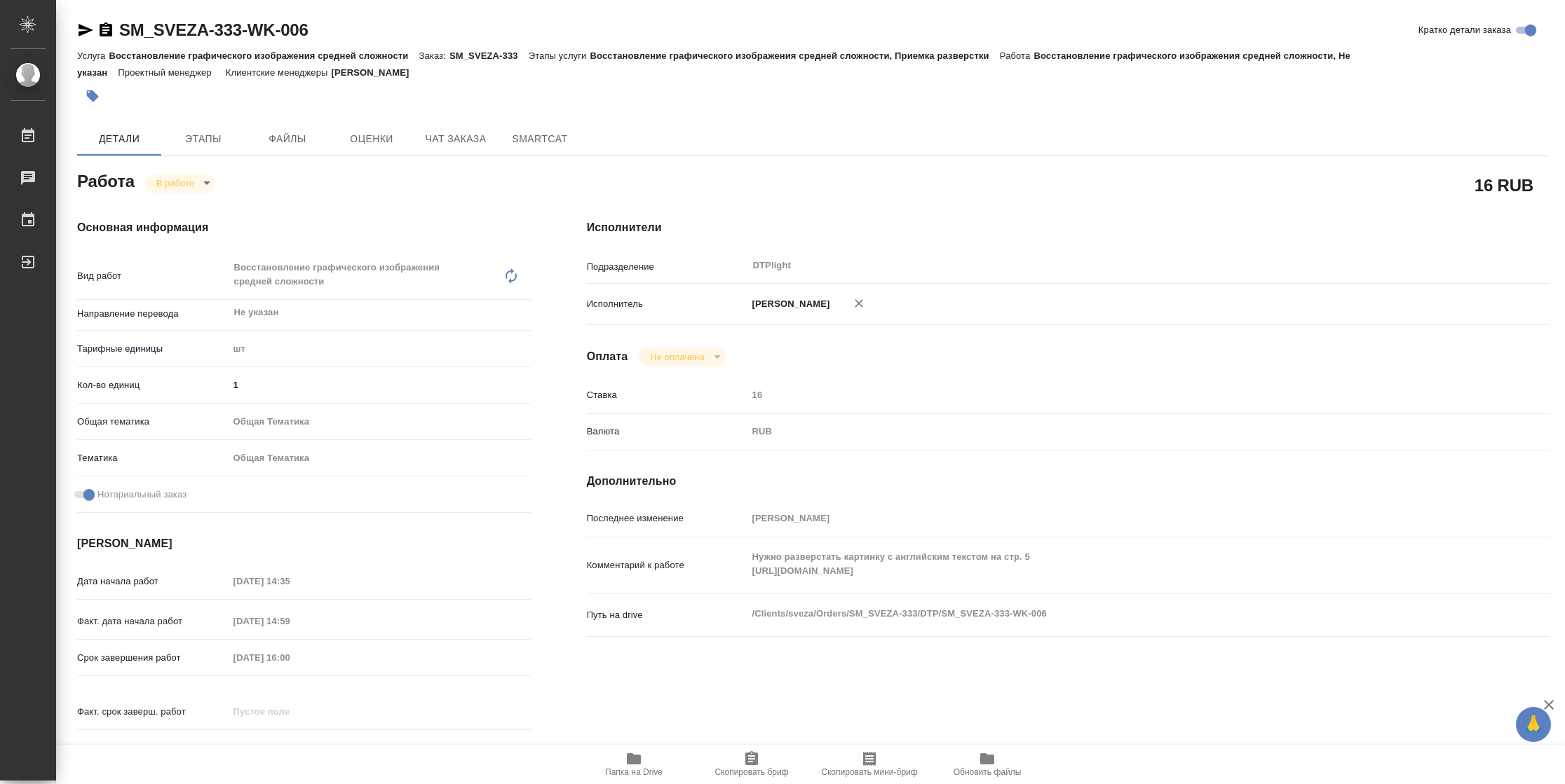
type textarea "x"
click at [88, 33] on icon "button" at bounding box center [85, 30] width 17 height 17
click at [86, 30] on icon "button" at bounding box center [85, 30] width 17 height 17
click at [448, 143] on span "Чат заказа" at bounding box center [456, 139] width 68 height 17
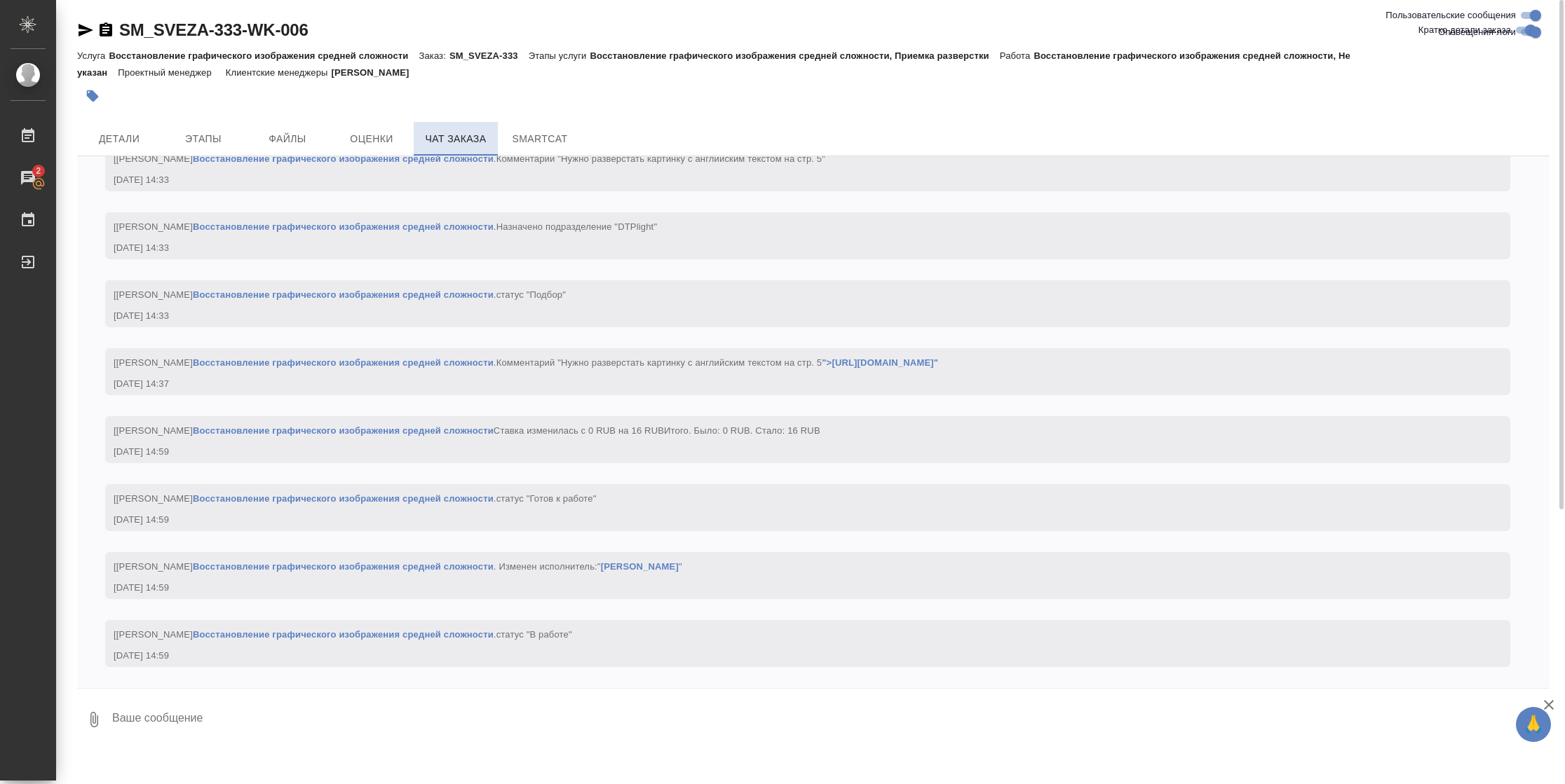
scroll to position [1243, 0]
